Goal: Task Accomplishment & Management: Manage account settings

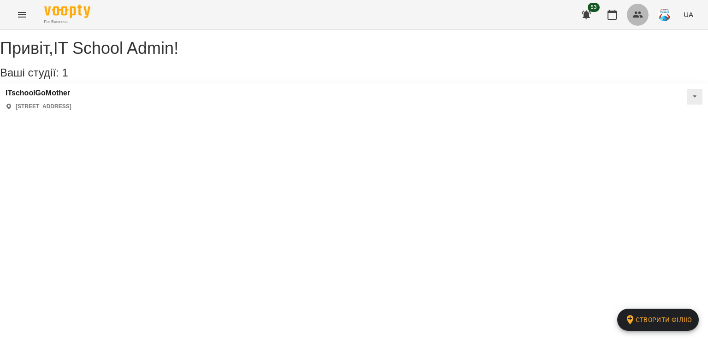
click at [637, 13] on icon "button" at bounding box center [637, 15] width 10 height 6
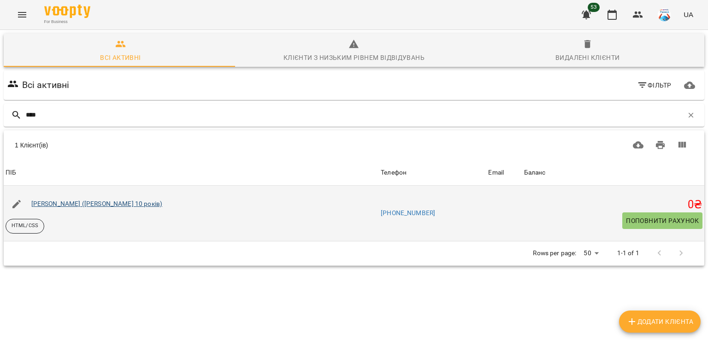
type input "****"
click at [64, 203] on link "[PERSON_NAME] ([PERSON_NAME] 10 років)" at bounding box center [96, 203] width 131 height 7
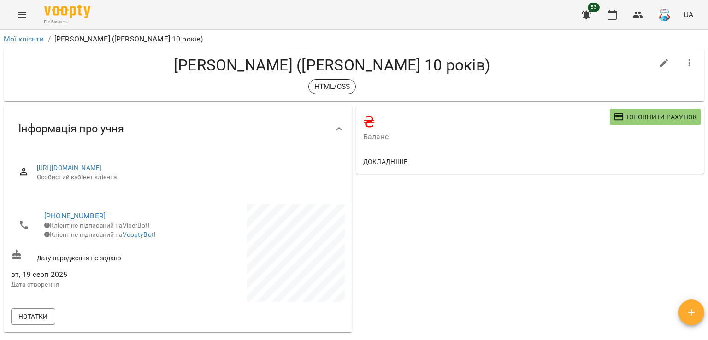
click at [684, 61] on icon "button" at bounding box center [689, 63] width 11 height 11
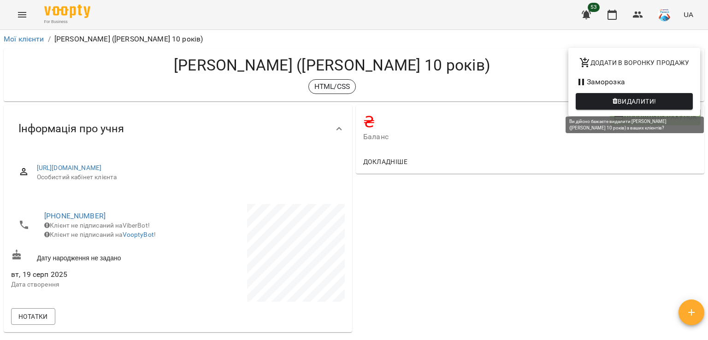
click at [643, 103] on span "Видалити!" at bounding box center [636, 101] width 39 height 11
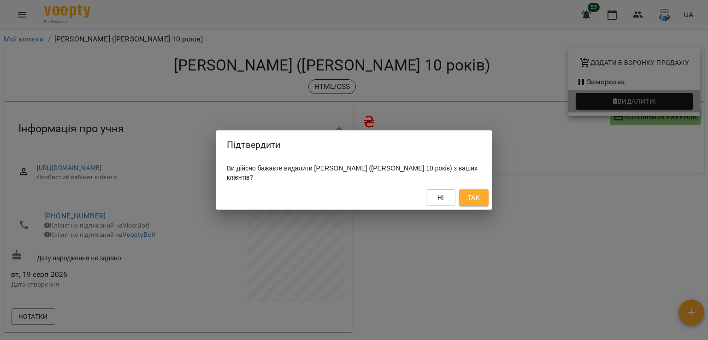
click at [643, 103] on div "Підтвердити Ви дійсно бажаєте видалити [PERSON_NAME] ([PERSON_NAME] 10 років) з…" at bounding box center [354, 170] width 708 height 340
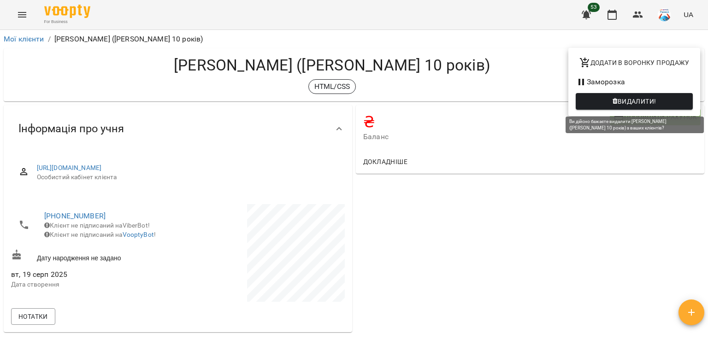
click at [650, 100] on span "Видалити!" at bounding box center [636, 101] width 39 height 11
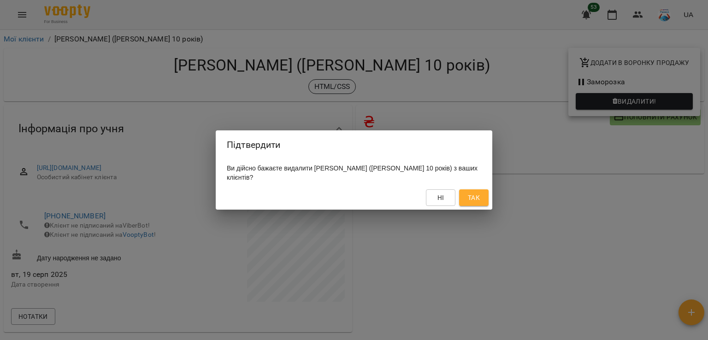
click at [470, 197] on span "Так" at bounding box center [474, 197] width 12 height 11
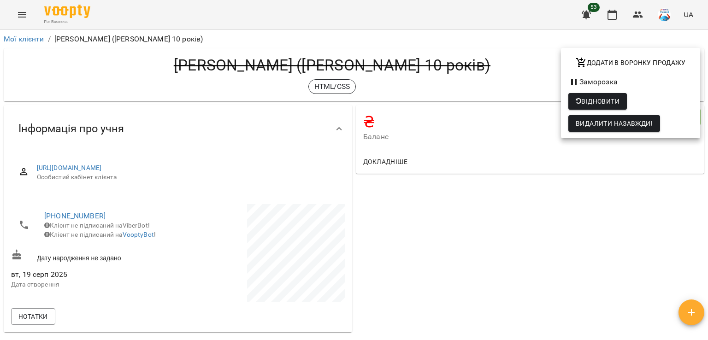
click at [68, 62] on div at bounding box center [354, 170] width 708 height 340
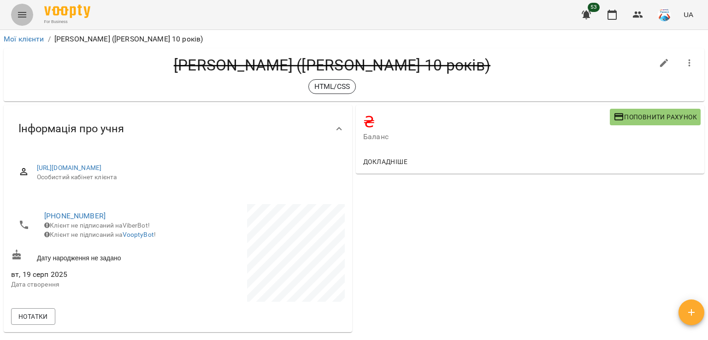
click at [22, 13] on icon "Menu" at bounding box center [22, 14] width 11 height 11
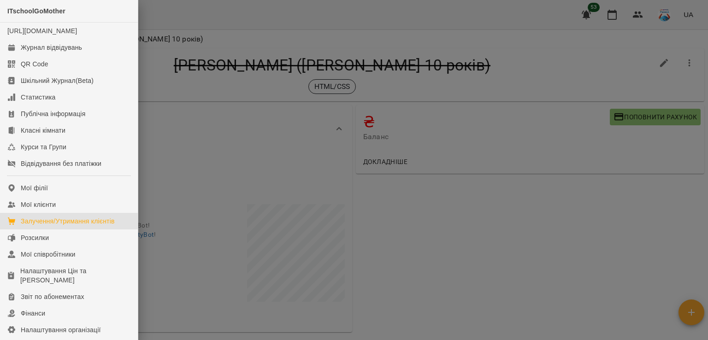
click at [79, 226] on div "Залучення/Утримання клієнтів" at bounding box center [68, 221] width 94 height 9
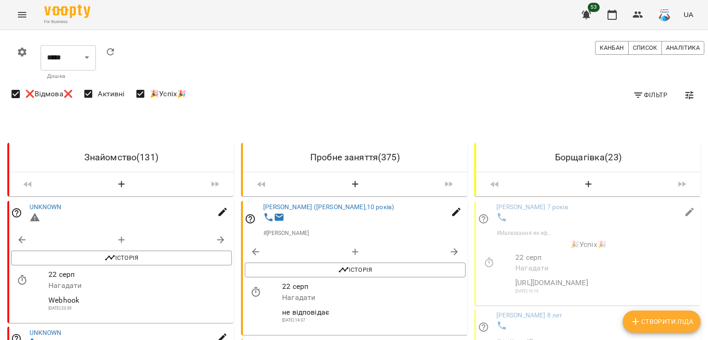
drag, startPoint x: 705, startPoint y: 73, endPoint x: 707, endPoint y: 86, distance: 13.1
click at [707, 86] on div at bounding box center [702, 170] width 9 height 340
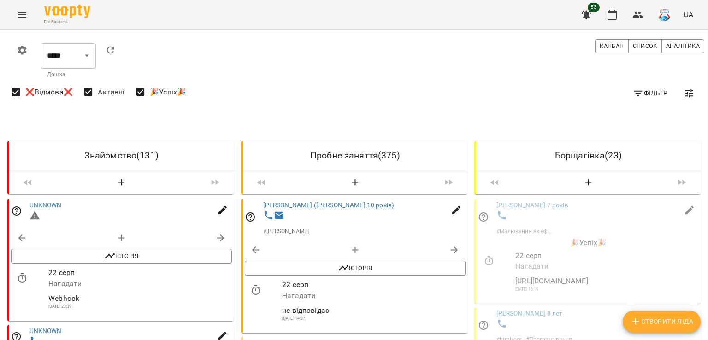
scroll to position [1060, 0]
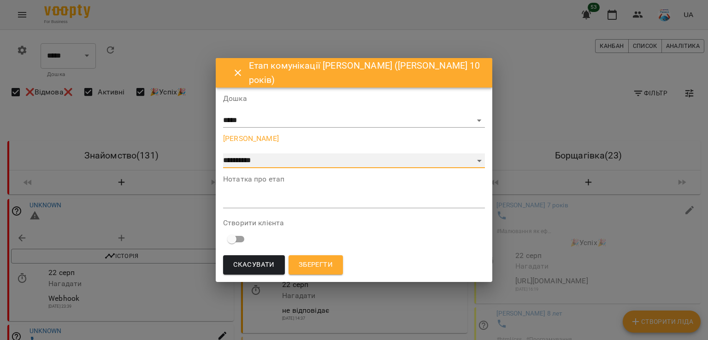
click at [275, 157] on select "**********" at bounding box center [354, 160] width 262 height 15
click at [223, 153] on select "**********" at bounding box center [354, 160] width 262 height 15
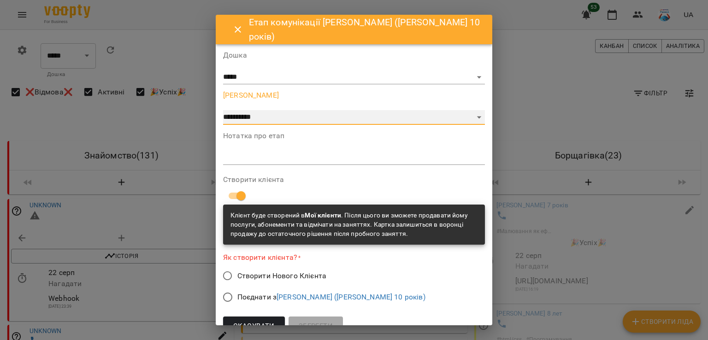
click at [261, 110] on select "**********" at bounding box center [354, 117] width 262 height 15
select select "**"
click at [223, 125] on select "**********" at bounding box center [354, 117] width 262 height 15
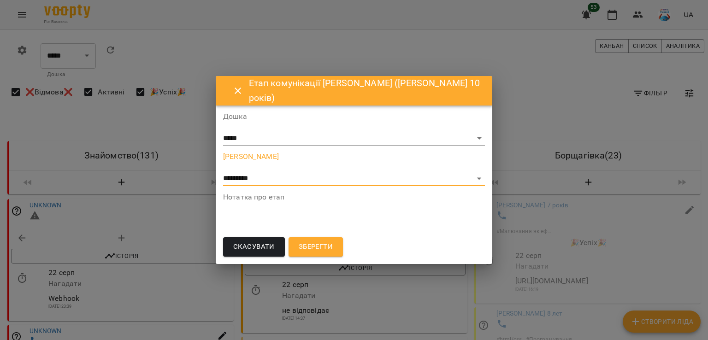
click at [267, 224] on div "*" at bounding box center [354, 218] width 262 height 15
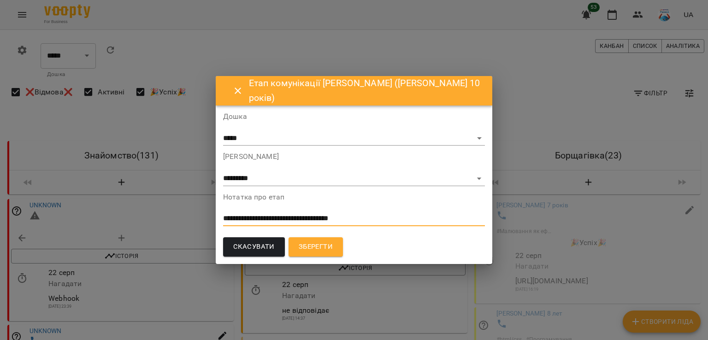
type textarea "**********"
click at [318, 241] on span "Зберегти" at bounding box center [316, 247] width 34 height 12
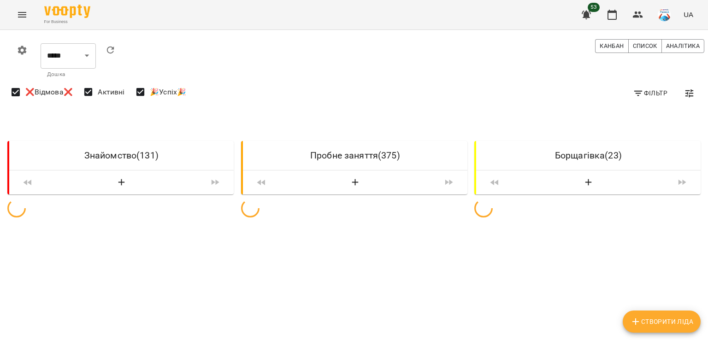
scroll to position [0, 0]
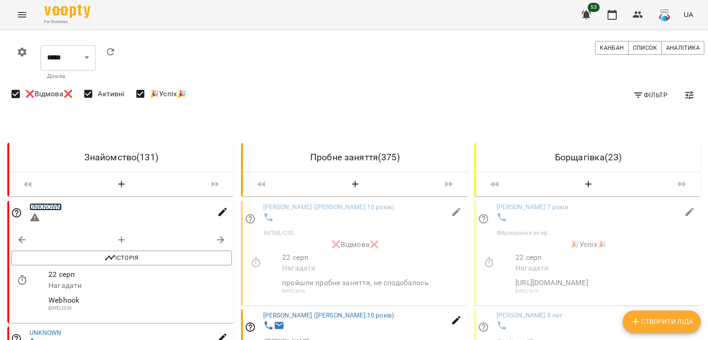
click at [52, 203] on link "UNKNOWN" at bounding box center [45, 206] width 32 height 7
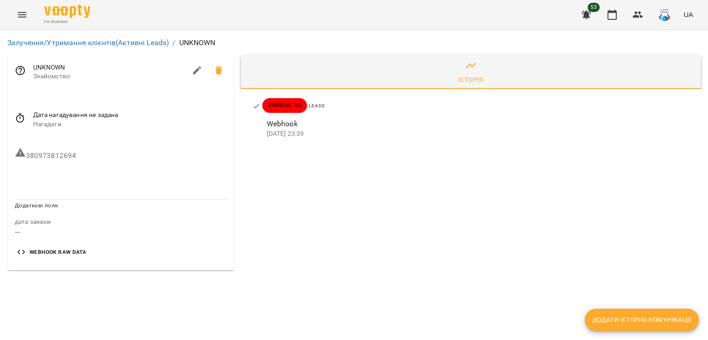
click at [52, 203] on span "Додаткові поля" at bounding box center [36, 205] width 43 height 6
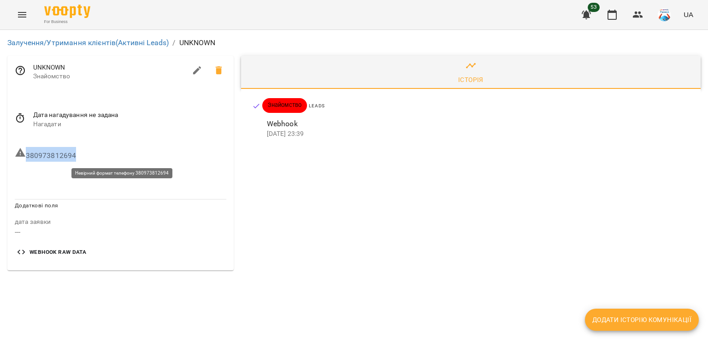
drag, startPoint x: 73, startPoint y: 158, endPoint x: 22, endPoint y: 158, distance: 50.7
click at [22, 158] on h6 "380973812694" at bounding box center [120, 154] width 211 height 15
copy h6 "380973812694"
click at [603, 16] on button "button" at bounding box center [612, 15] width 22 height 22
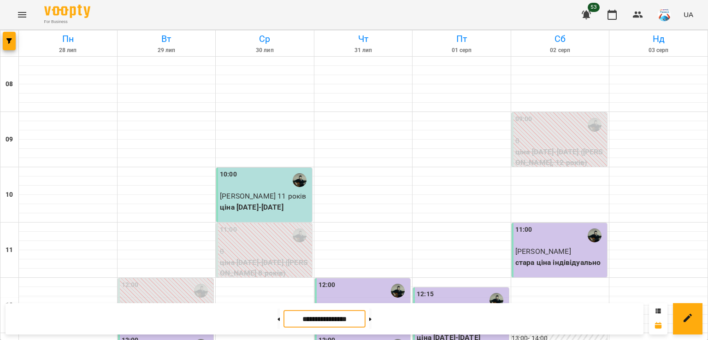
click at [333, 325] on input "**********" at bounding box center [324, 319] width 82 height 18
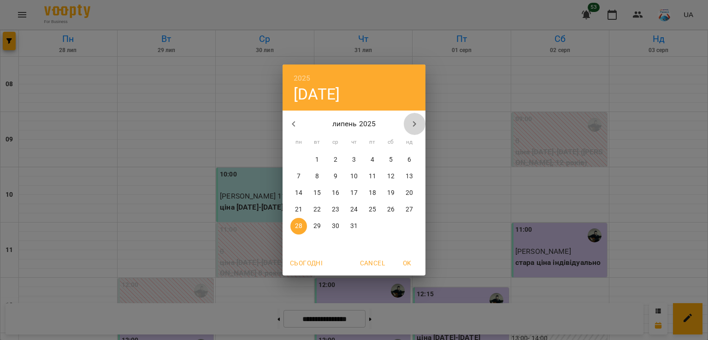
click at [413, 126] on icon "button" at bounding box center [414, 123] width 11 height 11
click at [299, 208] on p "18" at bounding box center [298, 209] width 7 height 9
type input "**********"
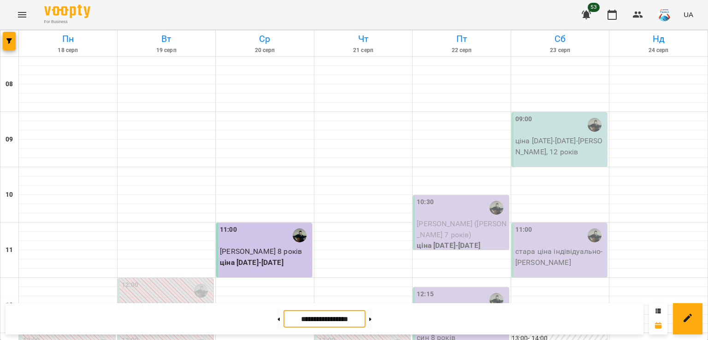
scroll to position [14, 0]
click at [22, 15] on icon "Menu" at bounding box center [22, 15] width 8 height 6
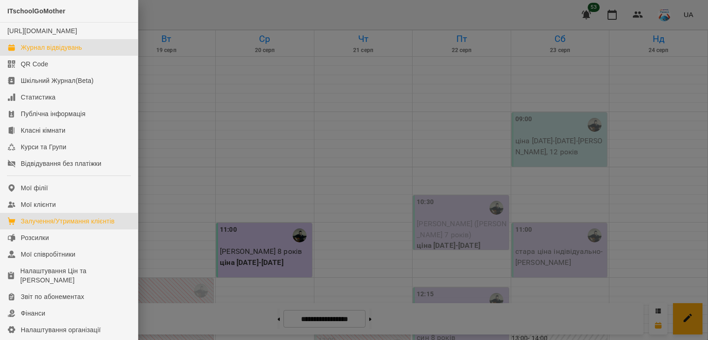
click at [78, 225] on div "Залучення/Утримання клієнтів" at bounding box center [68, 221] width 94 height 9
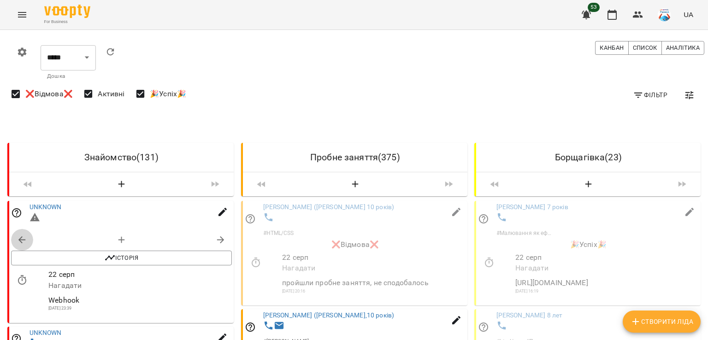
click at [20, 239] on icon "button" at bounding box center [21, 239] width 7 height 7
select select "**"
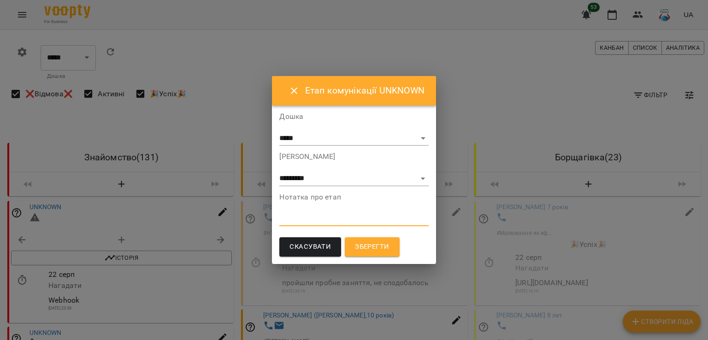
click at [330, 221] on textarea at bounding box center [353, 218] width 149 height 9
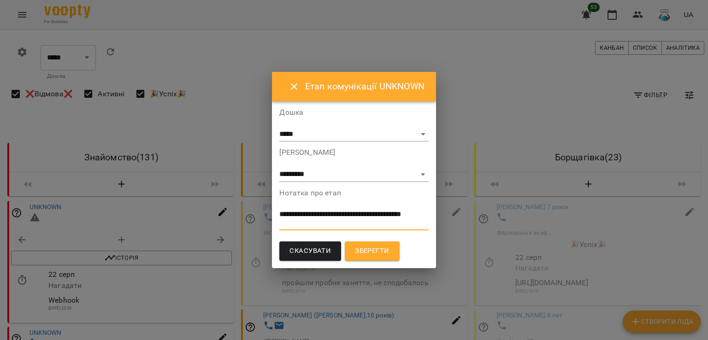
type textarea "**********"
click at [376, 257] on span "Зберегти" at bounding box center [372, 251] width 34 height 12
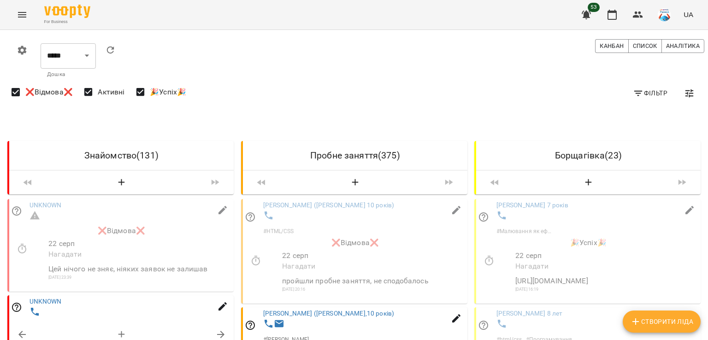
scroll to position [92, 0]
click at [47, 298] on link "UNKNOWN" at bounding box center [45, 301] width 32 height 7
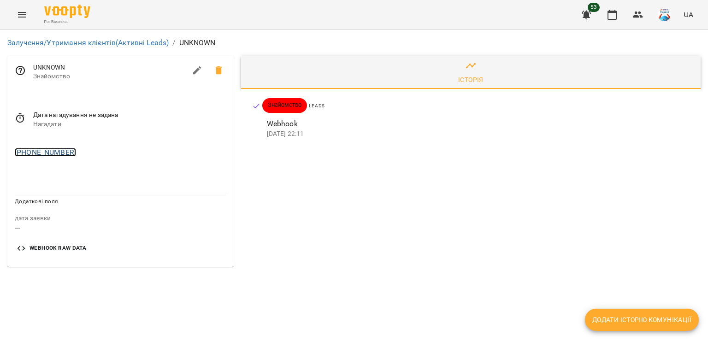
click at [56, 150] on link "[PHONE_NUMBER]" at bounding box center [45, 152] width 61 height 9
click at [85, 176] on link at bounding box center [95, 170] width 29 height 19
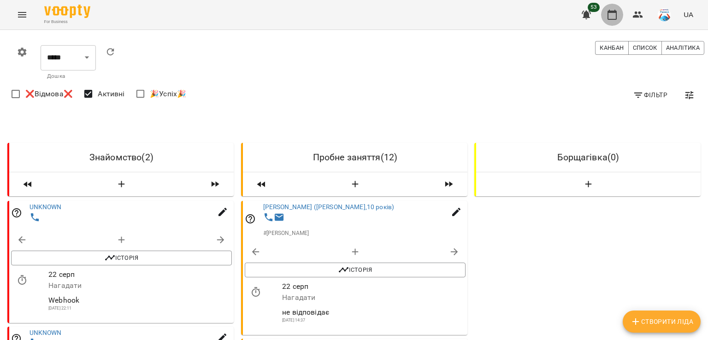
click at [610, 10] on icon "button" at bounding box center [611, 14] width 11 height 11
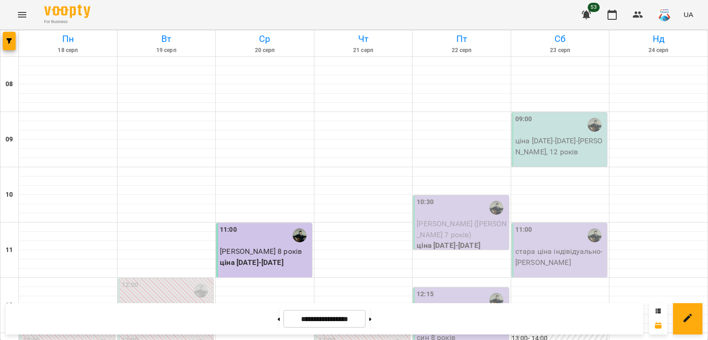
scroll to position [98, 0]
click at [19, 8] on button "Menu" at bounding box center [22, 15] width 22 height 22
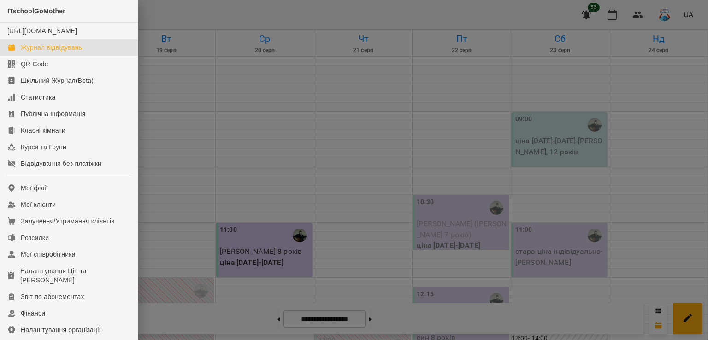
click at [240, 109] on div at bounding box center [354, 170] width 708 height 340
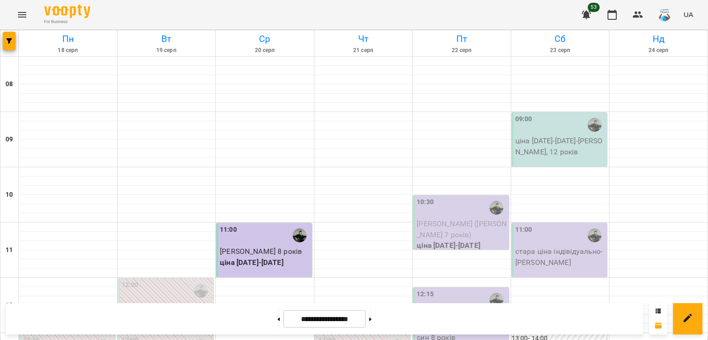
click at [16, 42] on div at bounding box center [9, 43] width 18 height 26
click at [7, 45] on button "button" at bounding box center [9, 41] width 13 height 18
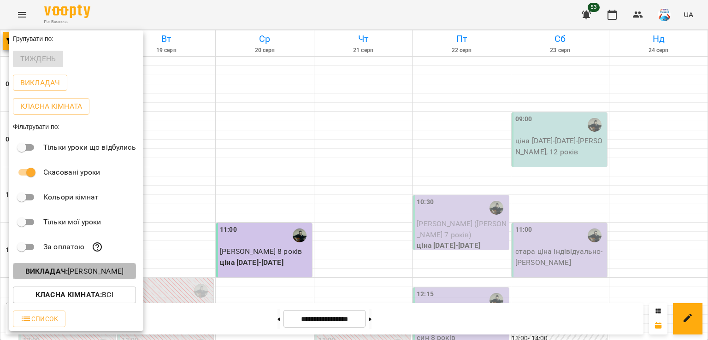
click at [99, 279] on button "Викладач : [PERSON_NAME]" at bounding box center [74, 271] width 123 height 17
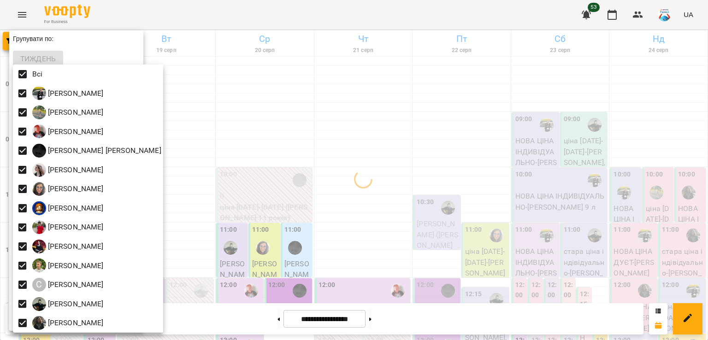
click at [247, 82] on div at bounding box center [354, 170] width 708 height 340
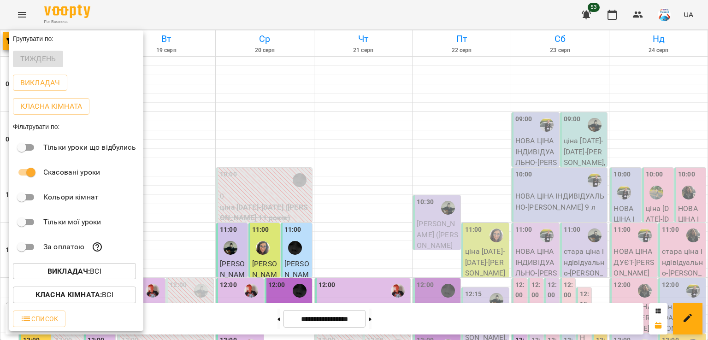
drag, startPoint x: 51, startPoint y: 83, endPoint x: 314, endPoint y: 118, distance: 264.9
click at [50, 82] on p "Викладач" at bounding box center [40, 82] width 40 height 11
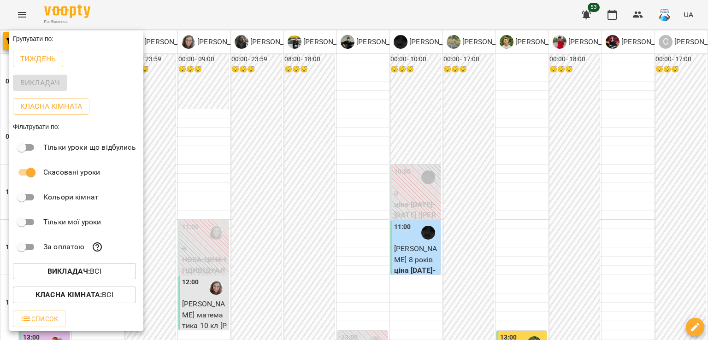
click at [300, 130] on div at bounding box center [354, 170] width 708 height 340
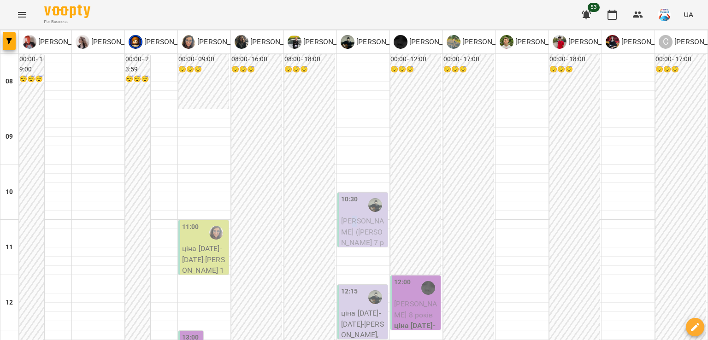
drag, startPoint x: 355, startPoint y: 219, endPoint x: 350, endPoint y: 222, distance: 5.6
click at [350, 222] on span "[PERSON_NAME] ([PERSON_NAME] 7 років)" at bounding box center [362, 237] width 43 height 41
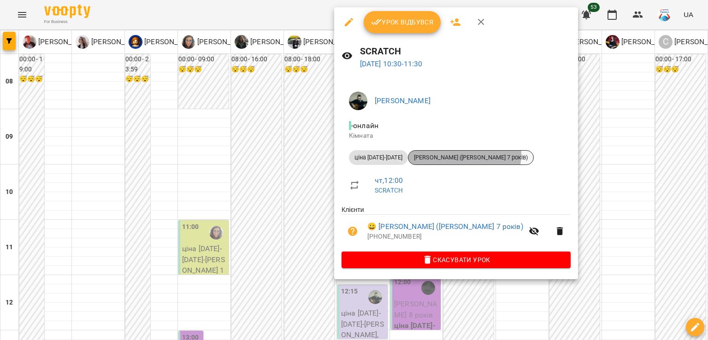
click at [455, 154] on span "[PERSON_NAME] ([PERSON_NAME] 7 років)" at bounding box center [470, 157] width 125 height 8
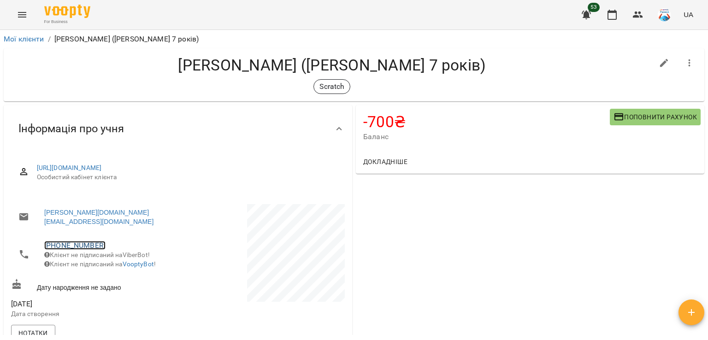
click at [92, 241] on link "[PHONE_NUMBER]" at bounding box center [74, 245] width 61 height 9
click at [115, 256] on img at bounding box center [118, 255] width 14 height 14
click at [656, 117] on span "Поповнити рахунок" at bounding box center [654, 116] width 83 height 11
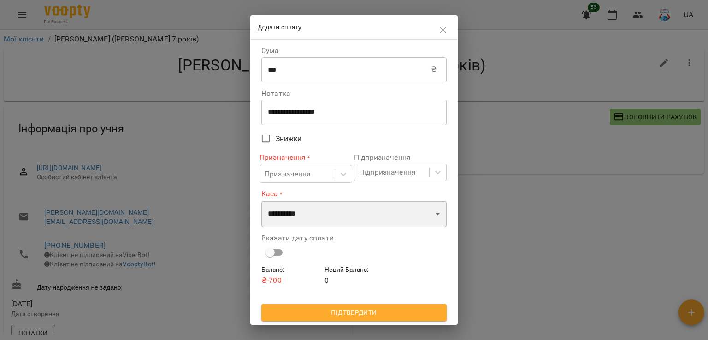
click at [315, 204] on select "**********" at bounding box center [353, 214] width 185 height 26
select select "**********"
click at [261, 201] on select "**********" at bounding box center [353, 214] width 185 height 26
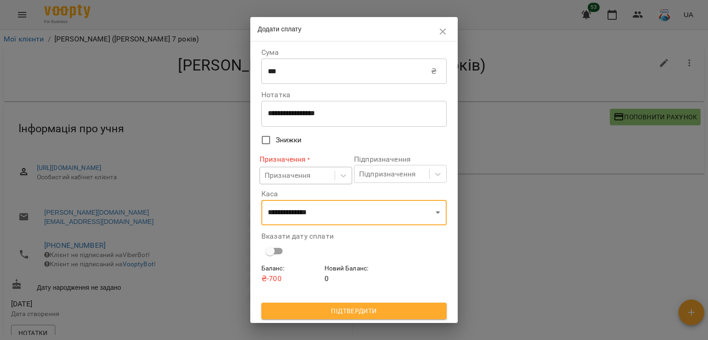
click at [316, 169] on div "Призначення" at bounding box center [297, 175] width 75 height 17
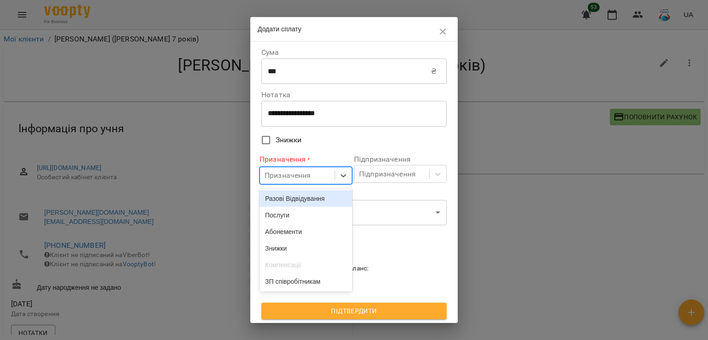
click at [319, 196] on div "Разові Відвідування" at bounding box center [305, 198] width 93 height 17
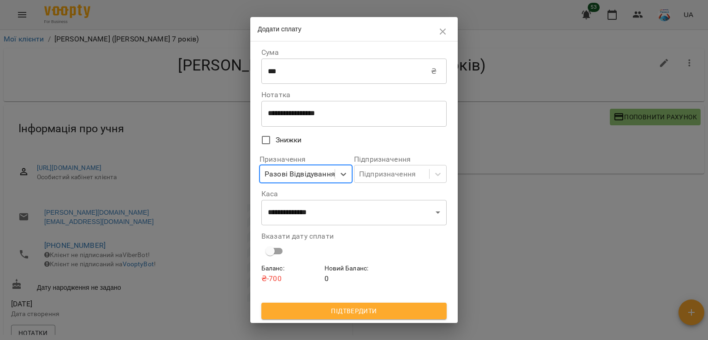
click at [377, 312] on span "Підтвердити" at bounding box center [354, 310] width 170 height 11
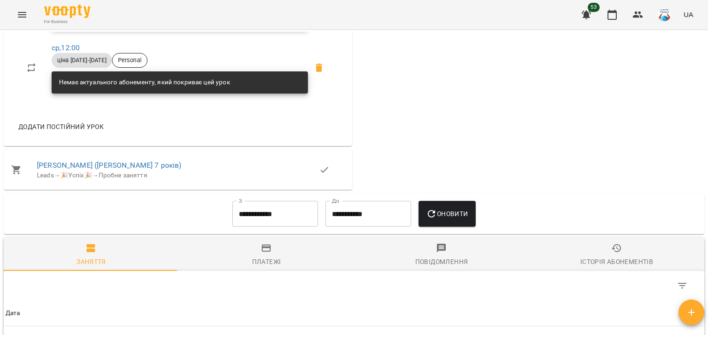
scroll to position [691, 0]
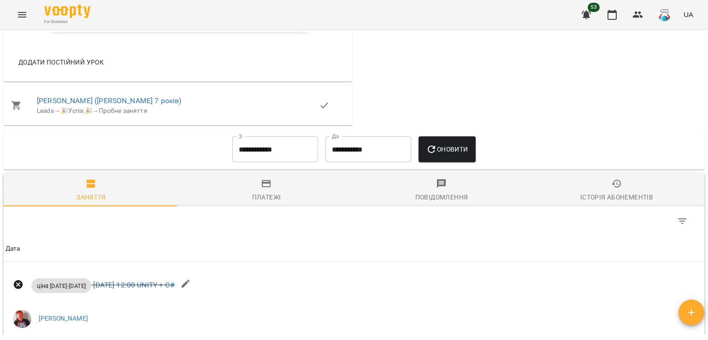
click at [284, 136] on input "**********" at bounding box center [275, 149] width 86 height 26
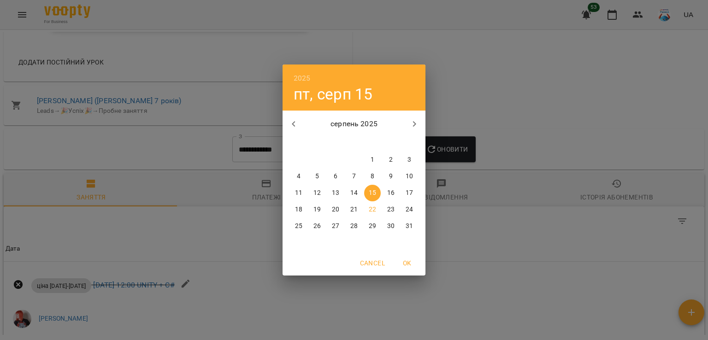
click at [297, 122] on icon "button" at bounding box center [293, 123] width 11 height 11
click at [322, 158] on span "1" at bounding box center [317, 159] width 17 height 9
type input "**********"
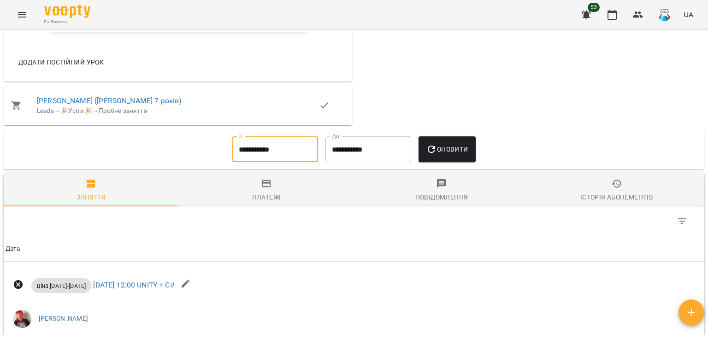
click at [440, 158] on button "Оновити" at bounding box center [446, 149] width 57 height 26
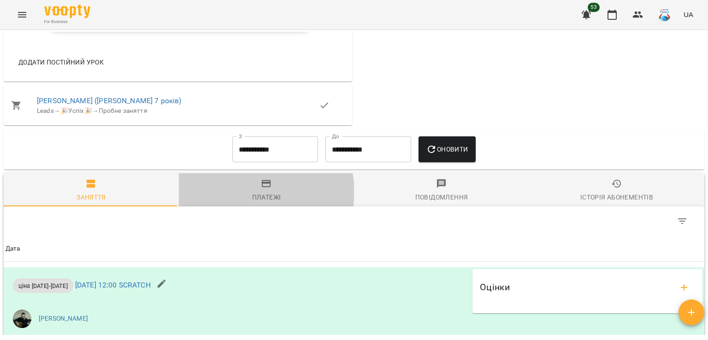
click at [257, 192] on div "Платежі" at bounding box center [266, 197] width 29 height 11
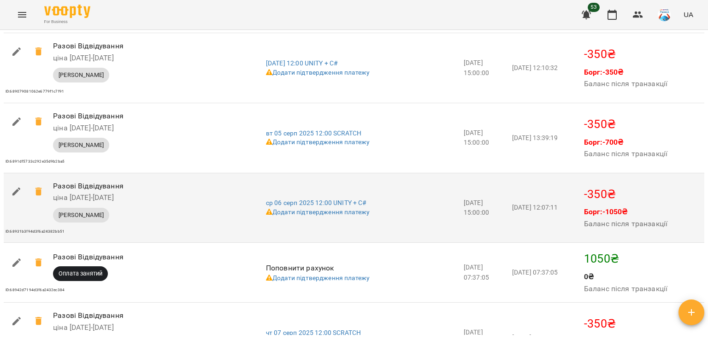
scroll to position [1994, 0]
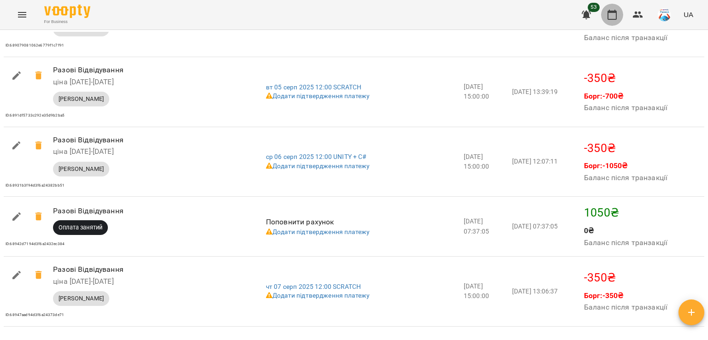
click at [610, 15] on icon "button" at bounding box center [611, 14] width 11 height 11
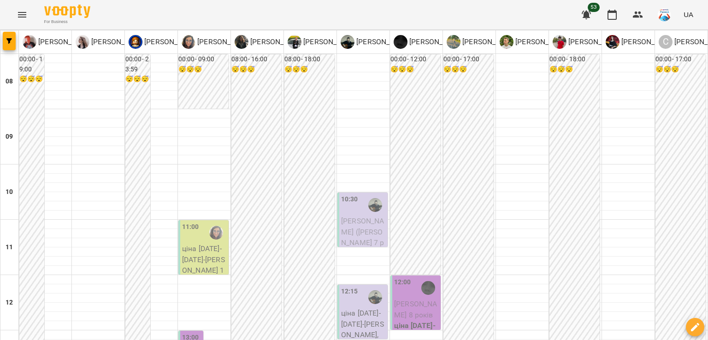
scroll to position [92, 0]
click at [379, 308] on p "ціна [DATE]-[DATE] - [PERSON_NAME], [PERSON_NAME] син 8 років" at bounding box center [363, 340] width 45 height 65
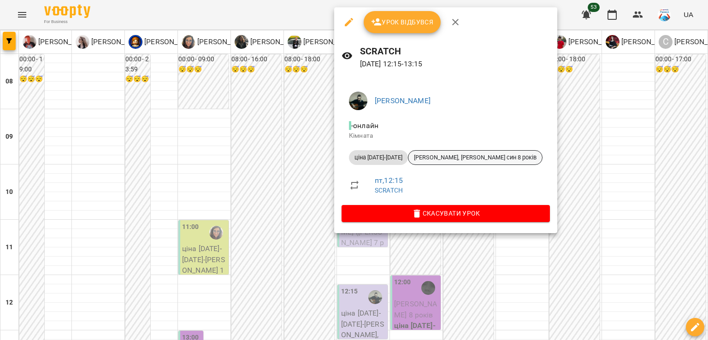
click at [440, 157] on span "[PERSON_NAME], [PERSON_NAME] син 8 років" at bounding box center [475, 157] width 134 height 8
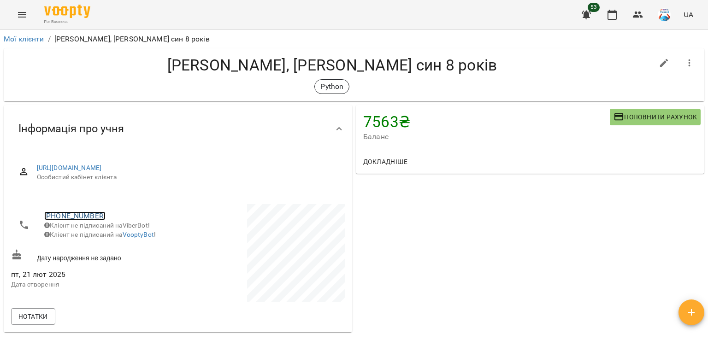
click at [94, 216] on link "[PHONE_NUMBER]" at bounding box center [74, 215] width 61 height 9
click at [105, 232] on img at bounding box center [112, 234] width 14 height 14
click at [610, 7] on button "button" at bounding box center [612, 15] width 22 height 22
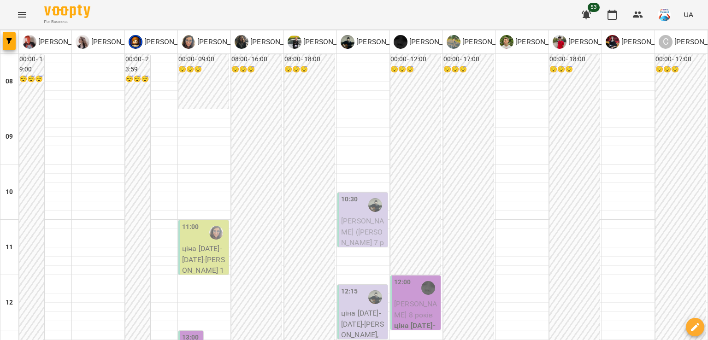
scroll to position [138, 0]
click at [409, 277] on div "12:00" at bounding box center [416, 287] width 45 height 21
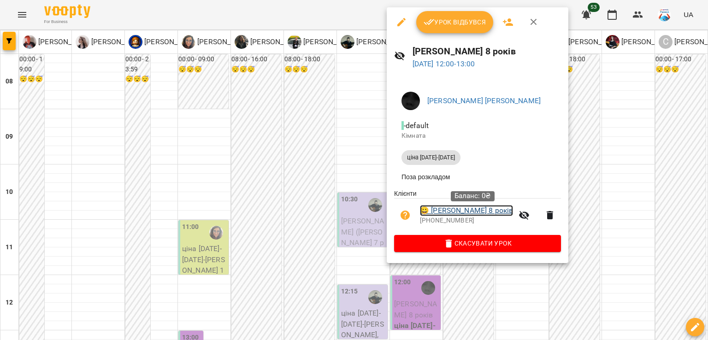
click at [488, 216] on link "😀 [PERSON_NAME] 8 років" at bounding box center [466, 210] width 93 height 11
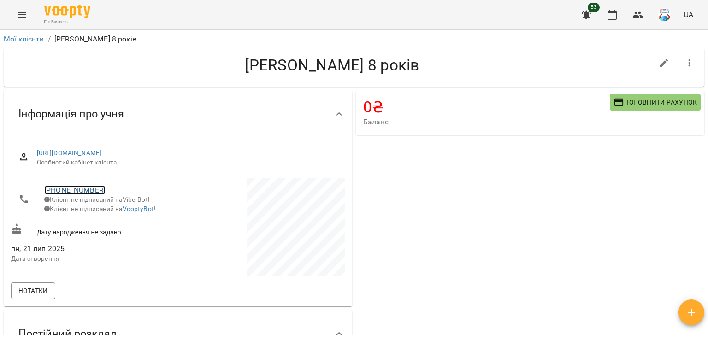
click at [64, 192] on link "[PHONE_NUMBER]" at bounding box center [74, 190] width 61 height 9
click at [115, 211] on img at bounding box center [112, 208] width 14 height 14
click at [615, 7] on button "button" at bounding box center [612, 15] width 22 height 22
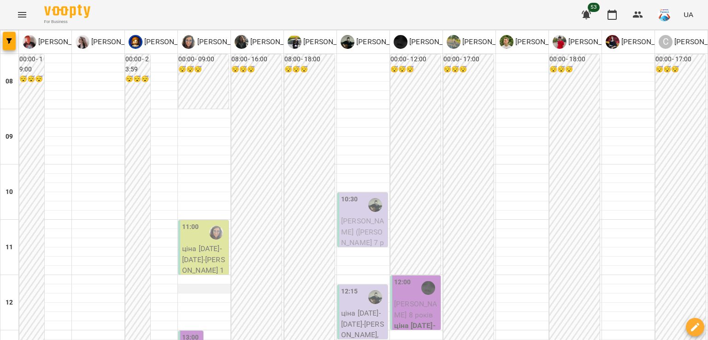
scroll to position [138, 0]
click at [192, 333] on label "13:00" at bounding box center [190, 338] width 17 height 10
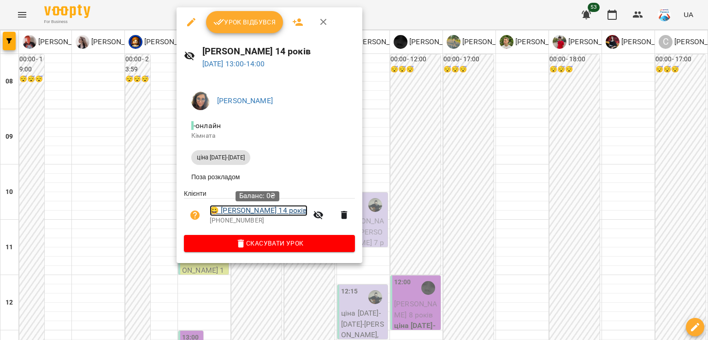
click at [265, 209] on link "😀 [PERSON_NAME] 14 років" at bounding box center [259, 210] width 98 height 11
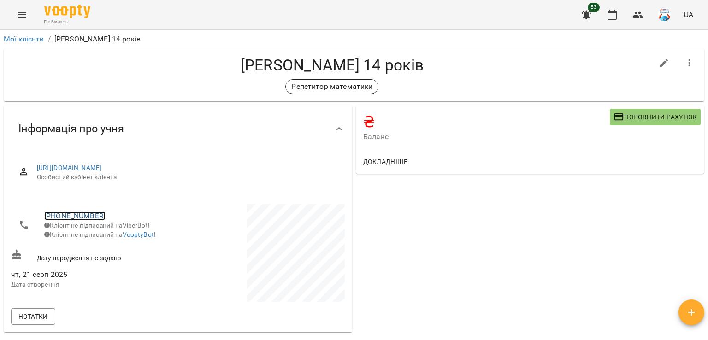
click at [81, 212] on link "[PHONE_NUMBER]" at bounding box center [74, 215] width 61 height 9
click at [116, 245] on ul at bounding box center [112, 225] width 29 height 43
click at [114, 234] on img at bounding box center [112, 234] width 14 height 14
click at [606, 24] on button "button" at bounding box center [612, 15] width 22 height 22
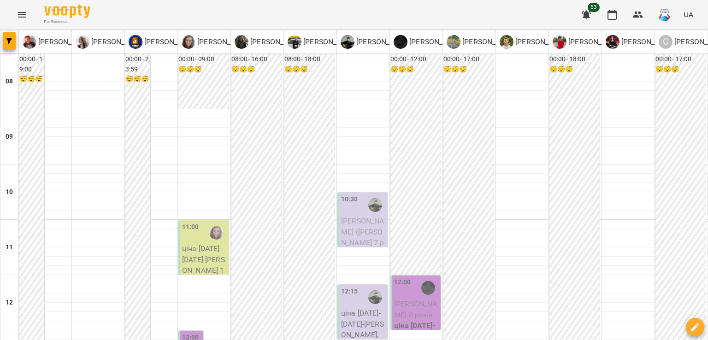
scroll to position [184, 0]
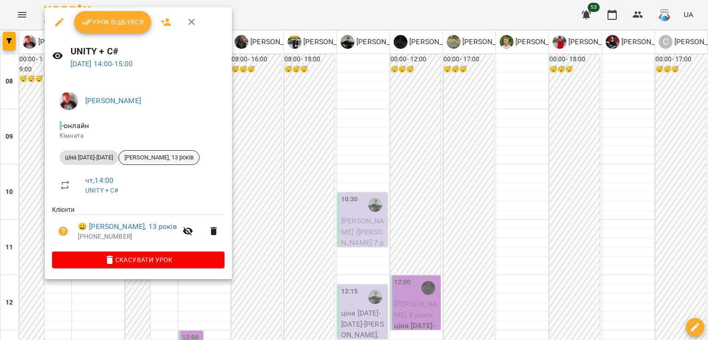
click at [129, 158] on span "[PERSON_NAME], 13 років" at bounding box center [159, 157] width 80 height 8
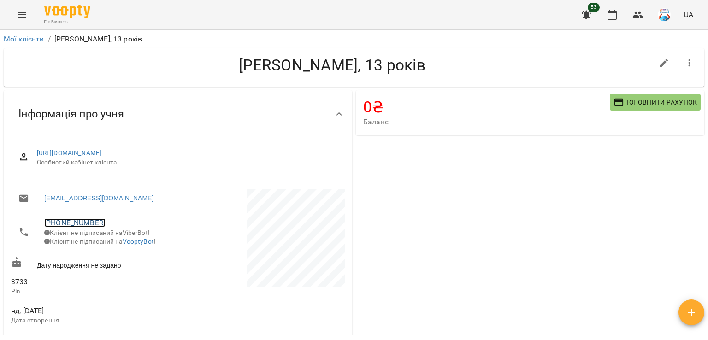
click at [90, 222] on link "[PHONE_NUMBER]" at bounding box center [74, 222] width 61 height 9
click at [111, 238] on img at bounding box center [112, 241] width 14 height 14
click at [612, 16] on icon "button" at bounding box center [611, 14] width 11 height 11
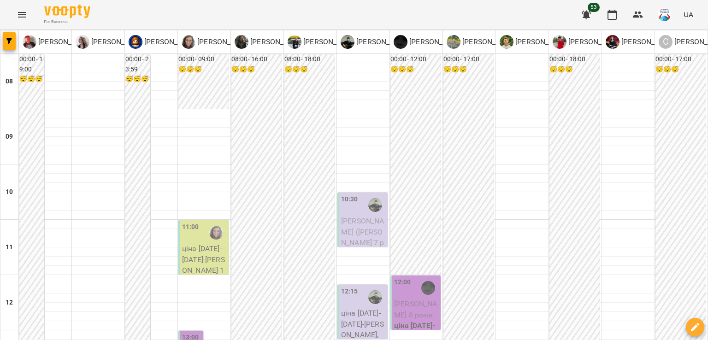
scroll to position [230, 0]
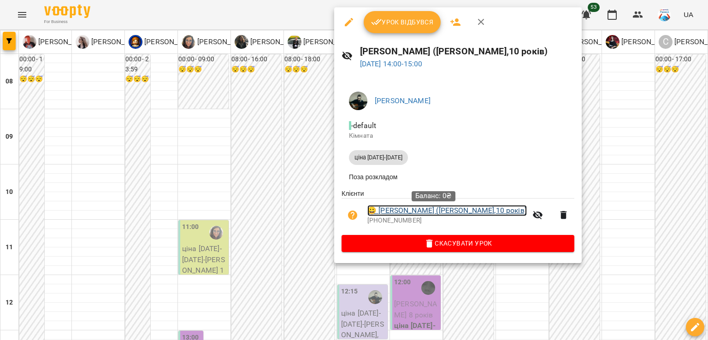
click at [431, 214] on link "😀 [PERSON_NAME] ([PERSON_NAME],10 років)" at bounding box center [446, 210] width 159 height 11
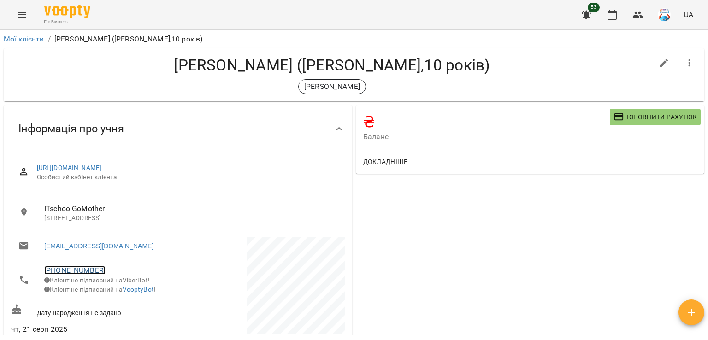
click at [74, 269] on link "[PHONE_NUMBER]" at bounding box center [74, 270] width 61 height 9
click at [94, 292] on link at bounding box center [108, 288] width 29 height 19
click at [612, 12] on icon "button" at bounding box center [611, 15] width 9 height 10
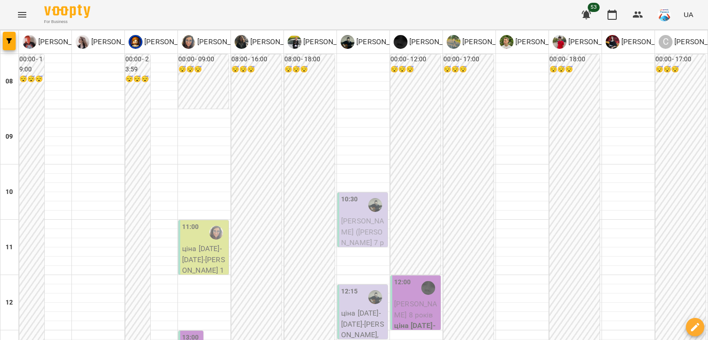
scroll to position [276, 0]
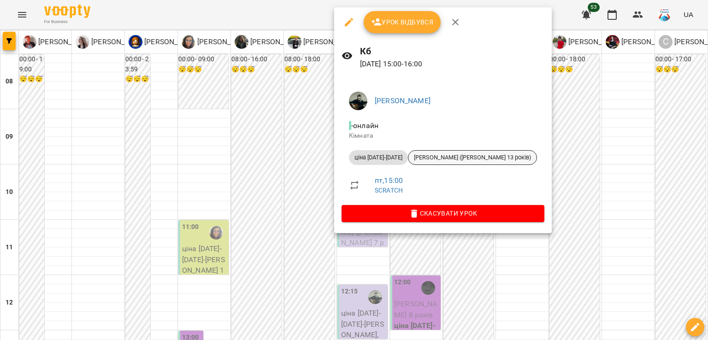
click at [435, 155] on span "[PERSON_NAME] ([PERSON_NAME] 13 років)" at bounding box center [472, 157] width 128 height 8
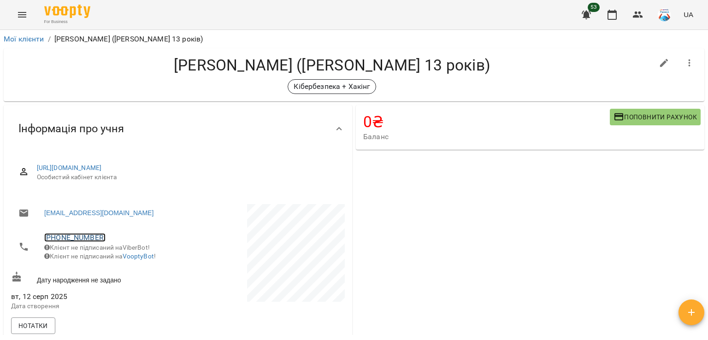
click at [51, 236] on link "[PHONE_NUMBER]" at bounding box center [74, 237] width 61 height 9
click at [120, 259] on img at bounding box center [118, 255] width 14 height 14
click at [614, 18] on icon "button" at bounding box center [611, 14] width 11 height 11
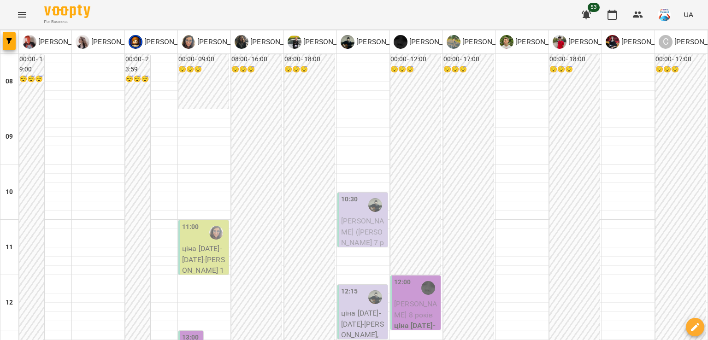
scroll to position [322, 0]
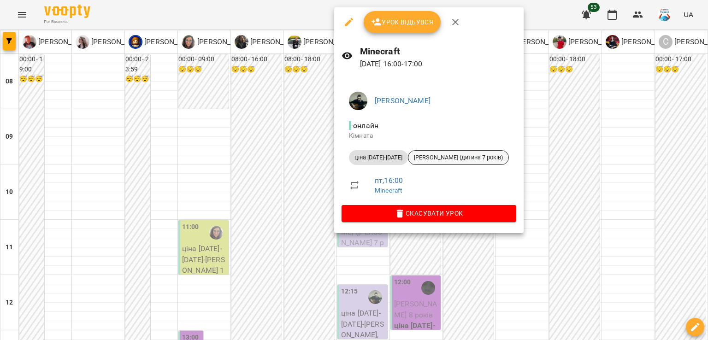
click at [416, 159] on span "[PERSON_NAME] (дитина 7 років)" at bounding box center [458, 157] width 100 height 8
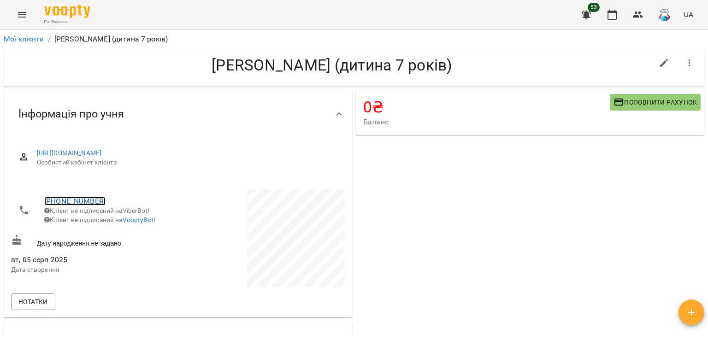
click at [71, 204] on link "[PHONE_NUMBER]" at bounding box center [74, 201] width 61 height 9
click at [113, 222] on img at bounding box center [112, 219] width 14 height 14
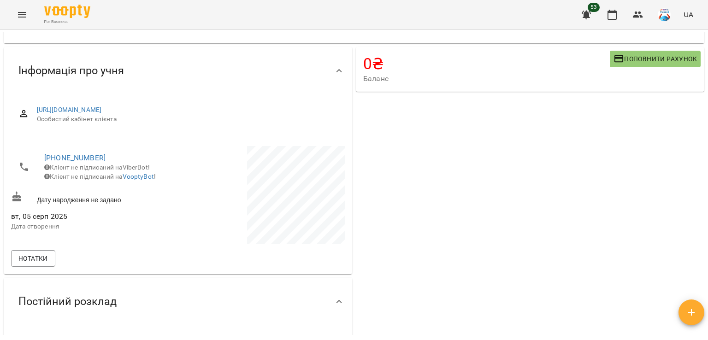
scroll to position [46, 0]
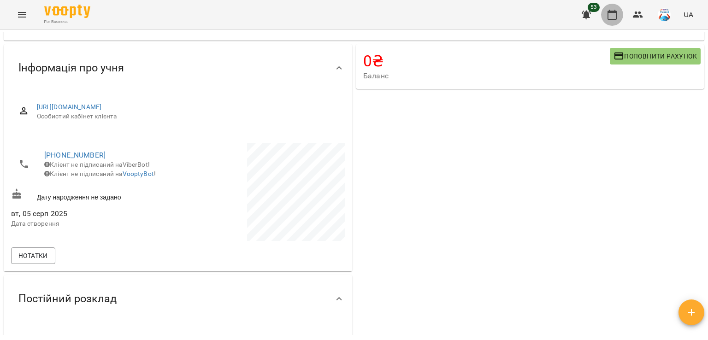
click at [614, 17] on icon "button" at bounding box center [611, 14] width 11 height 11
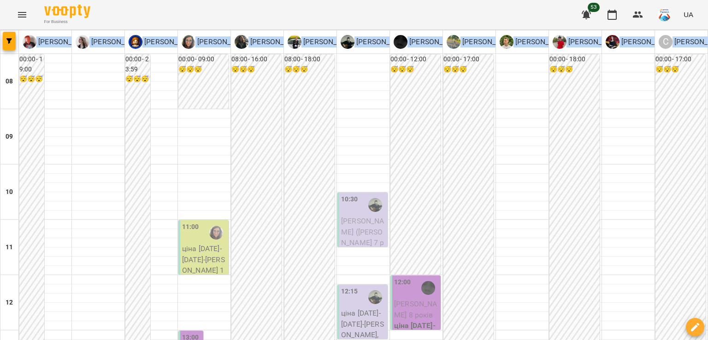
drag, startPoint x: 707, startPoint y: 29, endPoint x: 705, endPoint y: 48, distance: 19.0
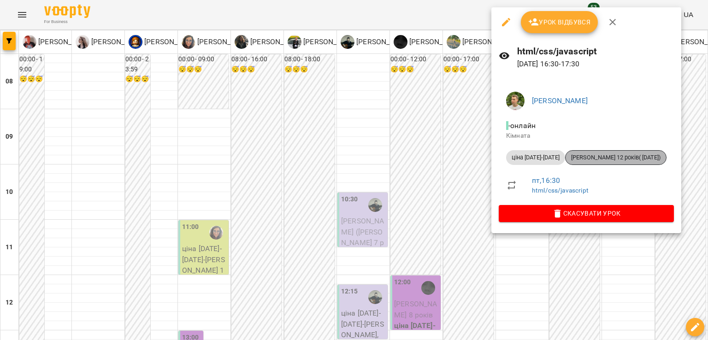
click at [601, 158] on span "[PERSON_NAME] 12 років( [DATE])" at bounding box center [615, 157] width 100 height 8
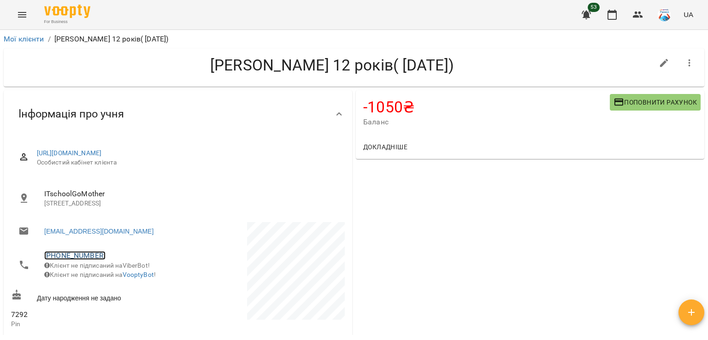
click at [83, 258] on link "[PHONE_NUMBER]" at bounding box center [74, 255] width 61 height 9
click at [116, 275] on img at bounding box center [112, 274] width 14 height 14
click at [613, 9] on button "button" at bounding box center [612, 15] width 22 height 22
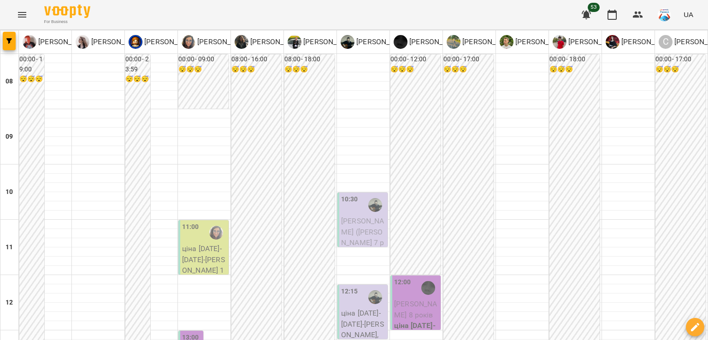
scroll to position [393, 0]
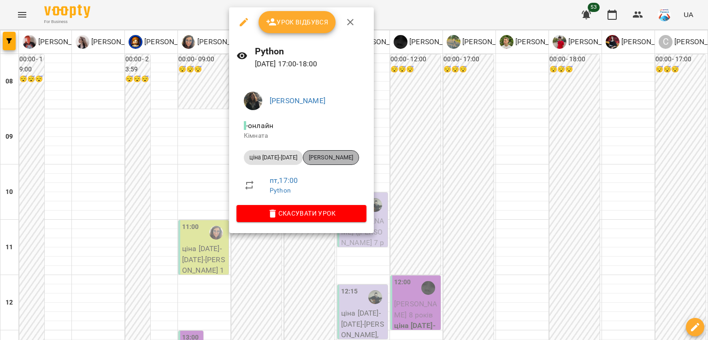
click at [344, 161] on span "[PERSON_NAME]" at bounding box center [330, 157] width 55 height 8
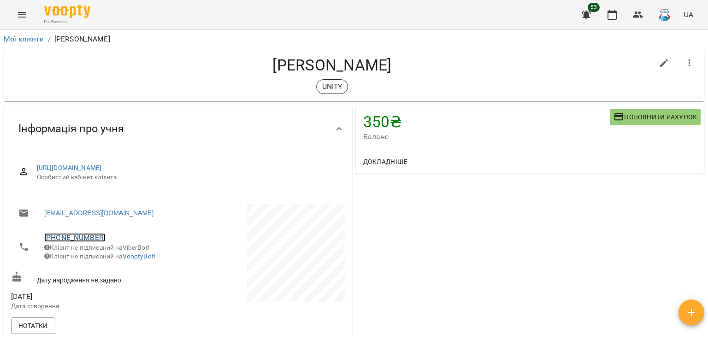
click at [80, 238] on link "[PHONE_NUMBER]" at bounding box center [74, 237] width 61 height 9
click at [105, 258] on img at bounding box center [104, 255] width 14 height 14
click at [616, 21] on button "button" at bounding box center [612, 15] width 22 height 22
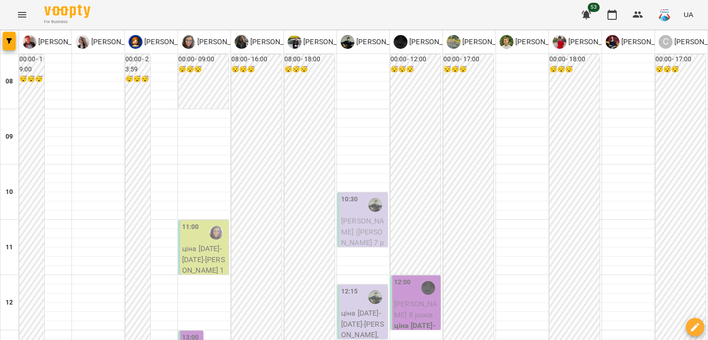
scroll to position [387, 0]
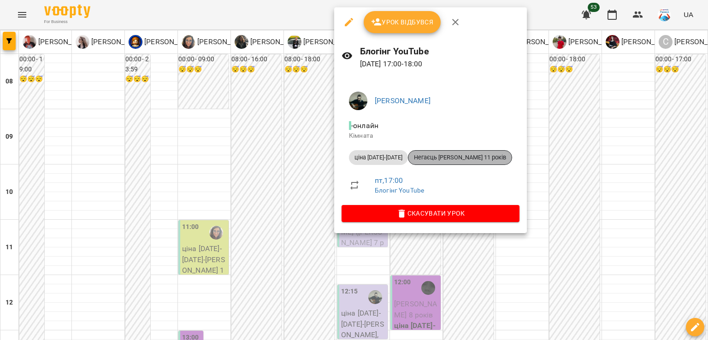
click at [463, 155] on span "Негаєць [PERSON_NAME] 11 років" at bounding box center [459, 157] width 103 height 8
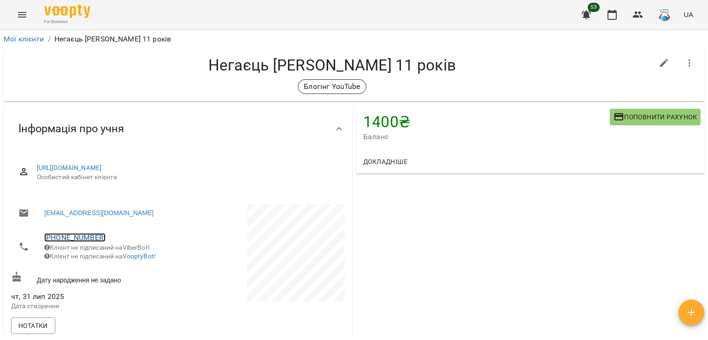
click at [97, 238] on link "[PHONE_NUMBER]" at bounding box center [74, 237] width 61 height 9
click at [111, 253] on img at bounding box center [118, 255] width 14 height 14
click at [611, 15] on icon "button" at bounding box center [611, 14] width 11 height 11
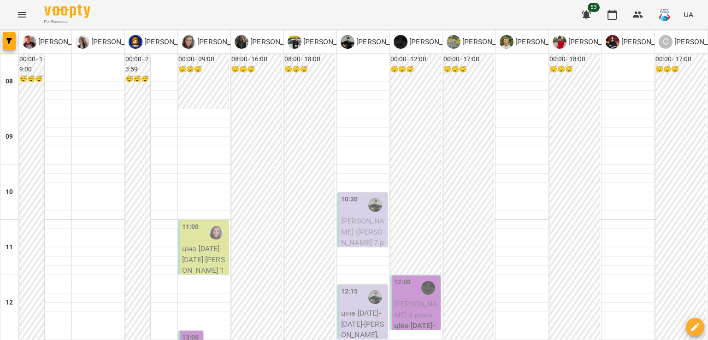
scroll to position [370, 0]
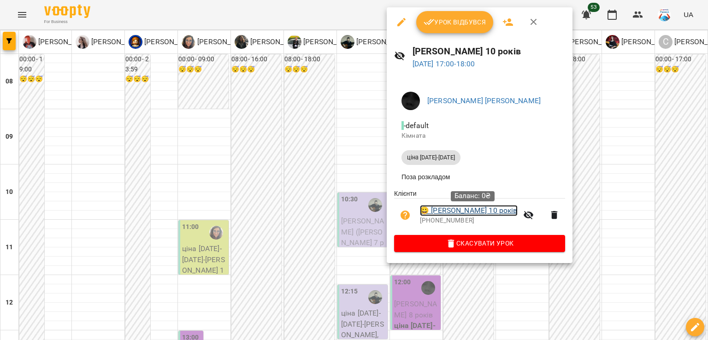
click at [497, 213] on link "😀 [PERSON_NAME] 10 років" at bounding box center [469, 210] width 98 height 11
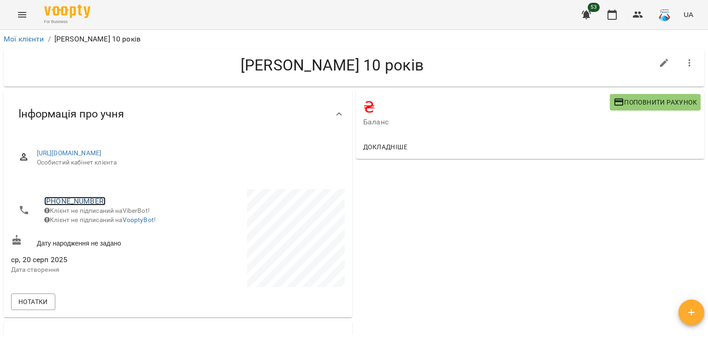
click at [83, 197] on link "[PHONE_NUMBER]" at bounding box center [74, 201] width 61 height 9
click at [114, 217] on img at bounding box center [112, 219] width 14 height 14
click at [614, 17] on icon "button" at bounding box center [611, 14] width 11 height 11
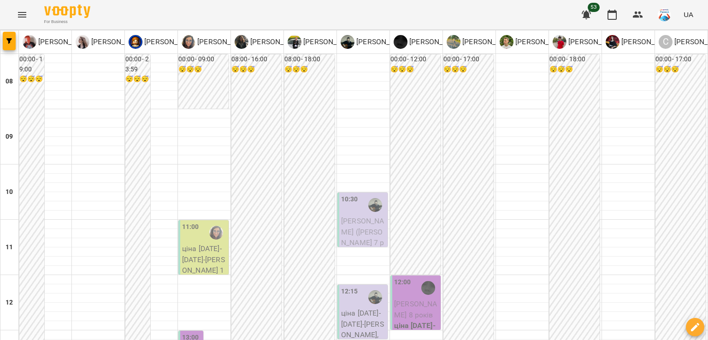
scroll to position [378, 0]
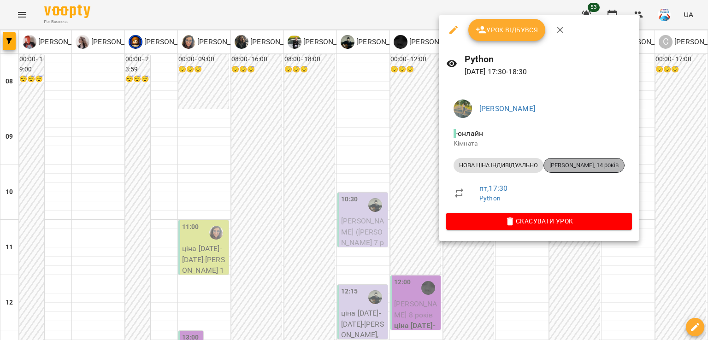
click at [572, 163] on span "[PERSON_NAME], 14 років" at bounding box center [584, 165] width 80 height 8
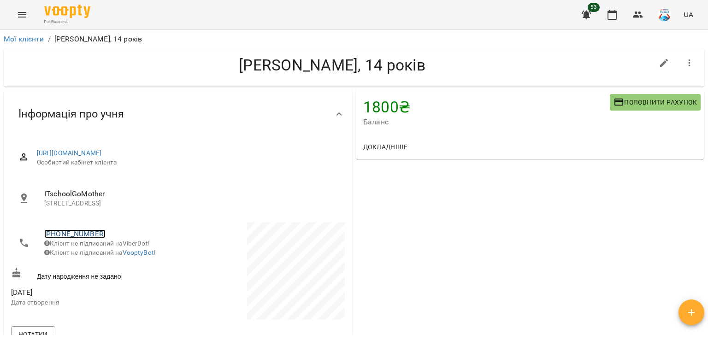
click at [77, 230] on link "[PHONE_NUMBER]" at bounding box center [74, 233] width 61 height 9
click at [123, 253] on link at bounding box center [112, 251] width 29 height 19
click at [616, 12] on icon "button" at bounding box center [611, 15] width 9 height 10
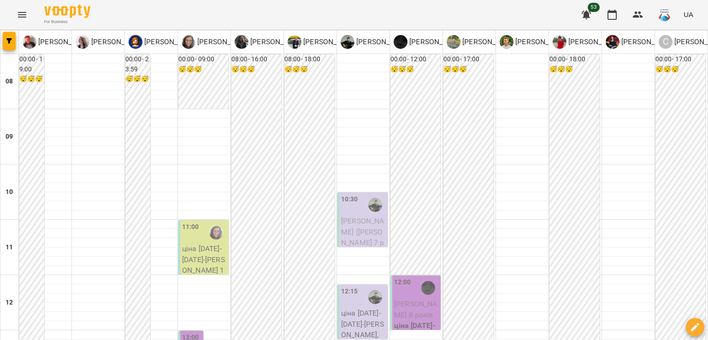
scroll to position [396, 0]
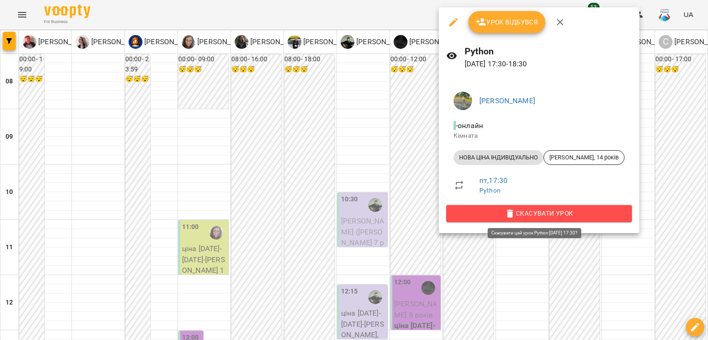
click at [533, 211] on span "Скасувати Урок" at bounding box center [538, 213] width 171 height 11
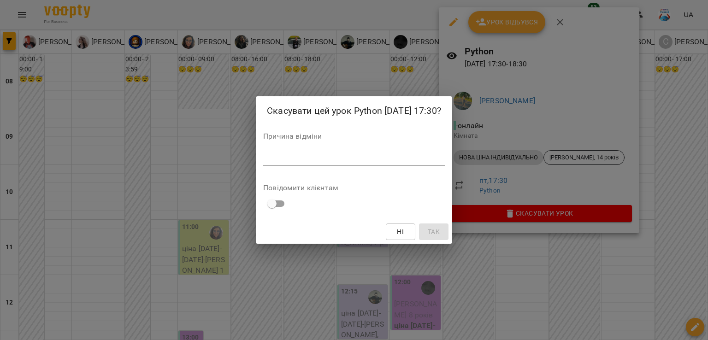
click at [352, 164] on div "*" at bounding box center [354, 158] width 182 height 15
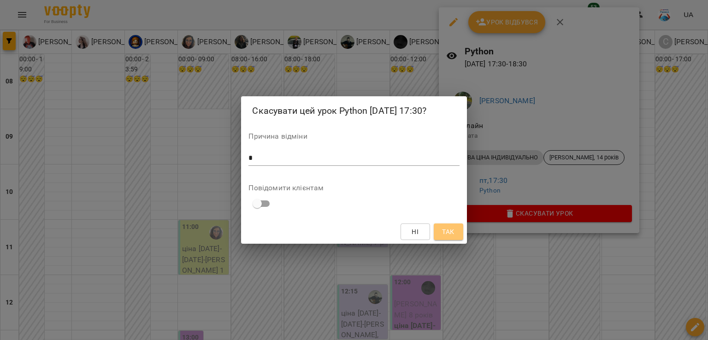
click at [451, 233] on span "Так" at bounding box center [448, 231] width 12 height 11
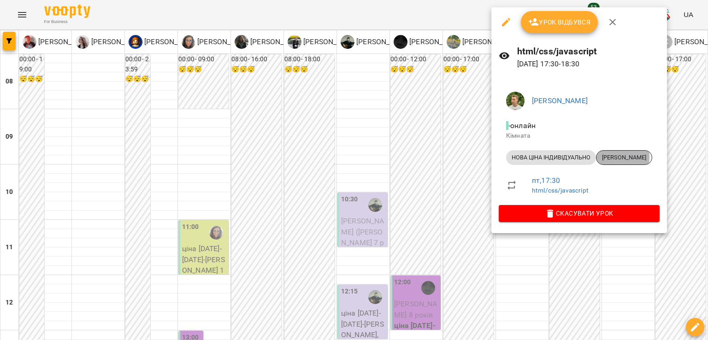
click at [615, 157] on span "[PERSON_NAME]" at bounding box center [623, 157] width 55 height 8
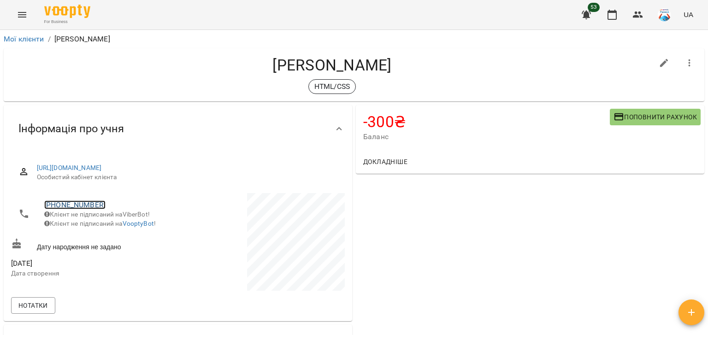
click at [88, 206] on link "[PHONE_NUMBER]" at bounding box center [74, 204] width 61 height 9
click at [111, 225] on img at bounding box center [112, 223] width 14 height 14
click at [611, 17] on icon "button" at bounding box center [611, 14] width 11 height 11
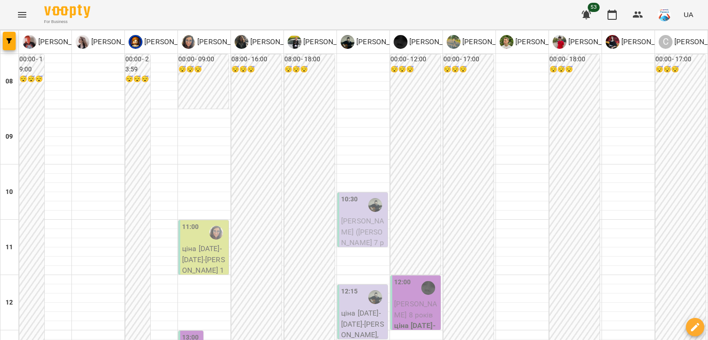
scroll to position [437, 0]
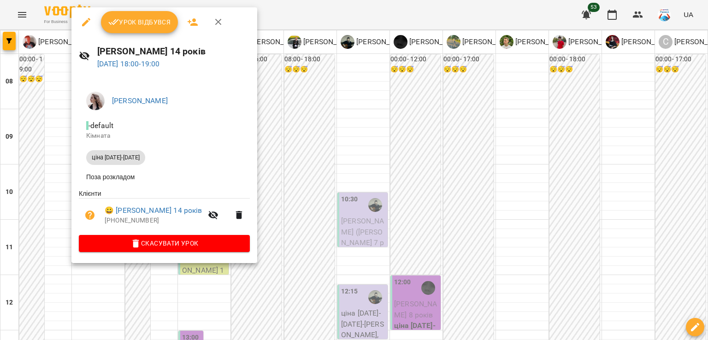
click at [390, 200] on div at bounding box center [354, 170] width 708 height 340
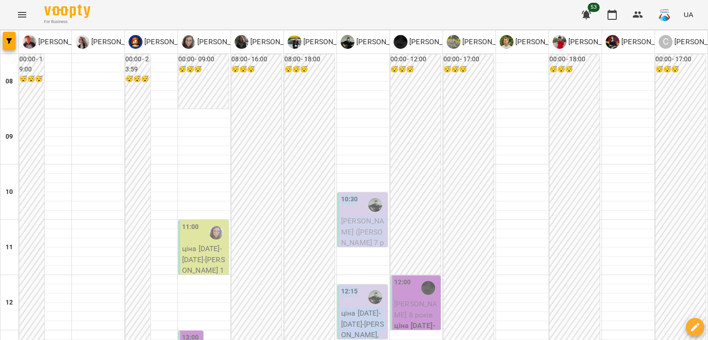
drag, startPoint x: 390, startPoint y: 200, endPoint x: 318, endPoint y: 197, distance: 72.4
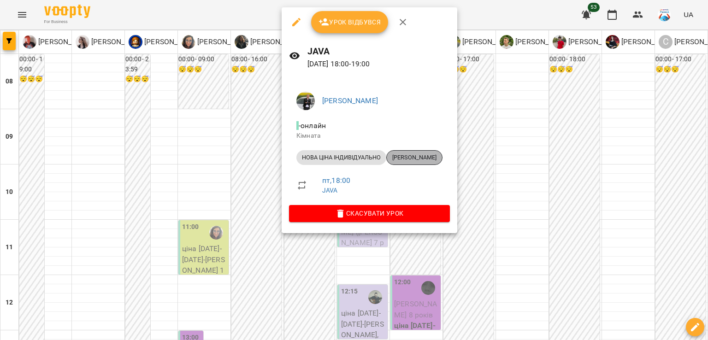
click at [431, 158] on span "⁨[PERSON_NAME]⁩" at bounding box center [413, 157] width 55 height 8
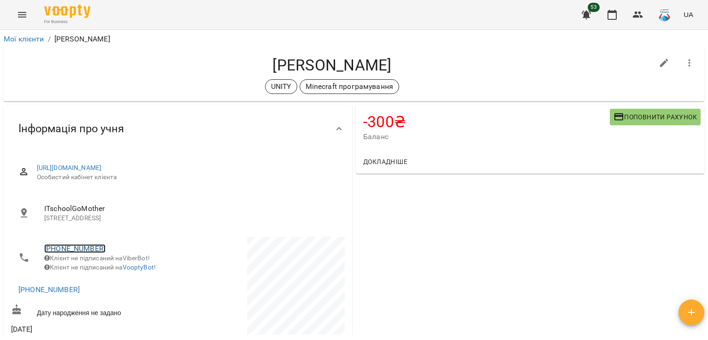
click at [81, 247] on link "[PHONE_NUMBER]" at bounding box center [74, 248] width 61 height 9
click at [111, 266] on img at bounding box center [112, 266] width 14 height 14
click at [624, 120] on span "Поповнити рахунок" at bounding box center [654, 116] width 83 height 11
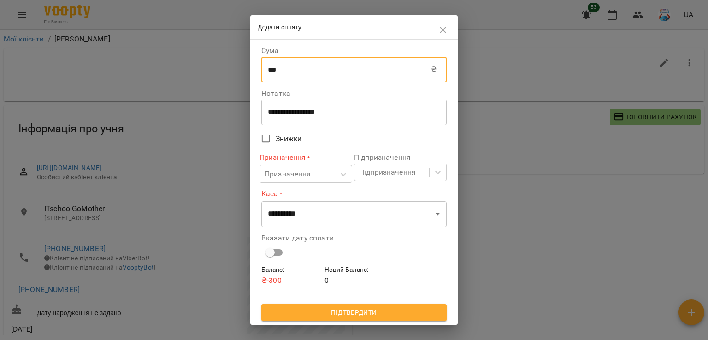
click at [356, 77] on input "***" at bounding box center [346, 70] width 170 height 26
type input "*"
type input "***"
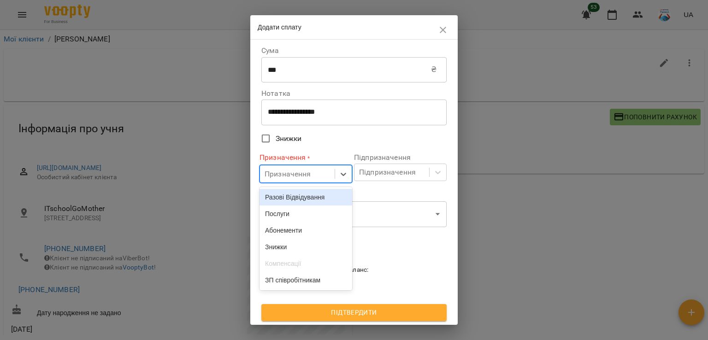
click at [300, 173] on div "Призначення" at bounding box center [287, 174] width 47 height 11
click at [294, 199] on div "Разові Відвідування" at bounding box center [305, 197] width 93 height 17
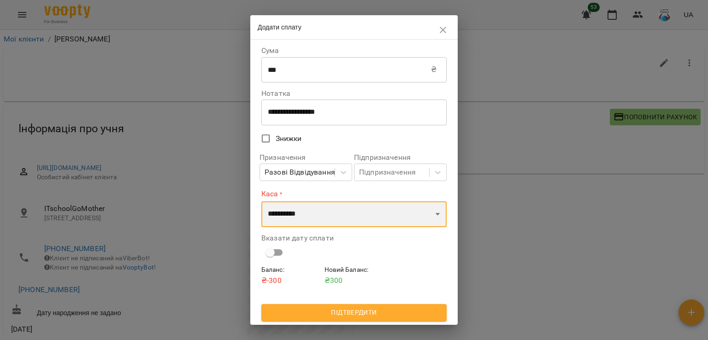
click at [292, 216] on select "**********" at bounding box center [353, 214] width 185 height 26
select select "**********"
click at [261, 201] on select "**********" at bounding box center [353, 214] width 185 height 26
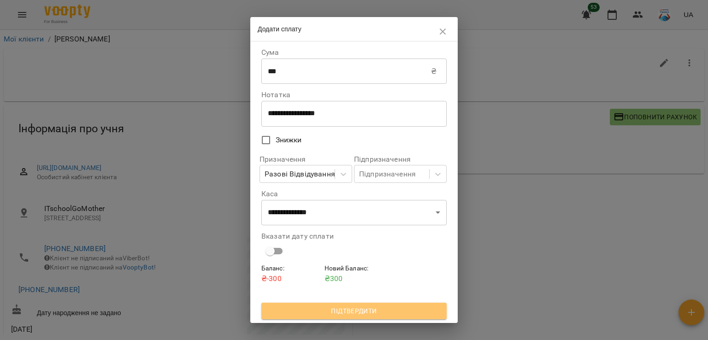
click at [306, 315] on span "Підтвердити" at bounding box center [354, 310] width 170 height 11
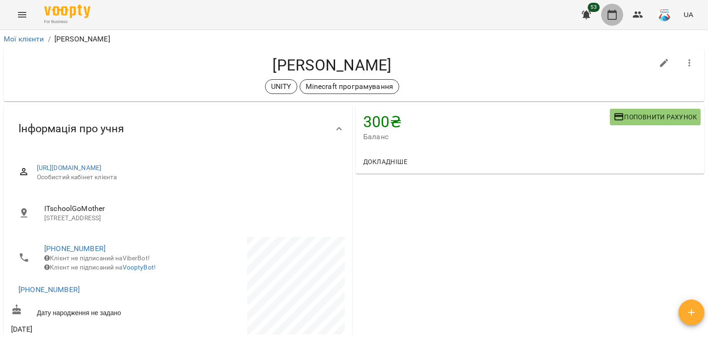
click at [607, 10] on icon "button" at bounding box center [611, 14] width 11 height 11
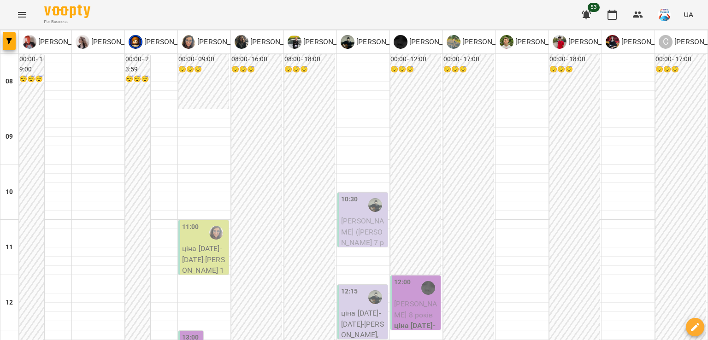
scroll to position [464, 0]
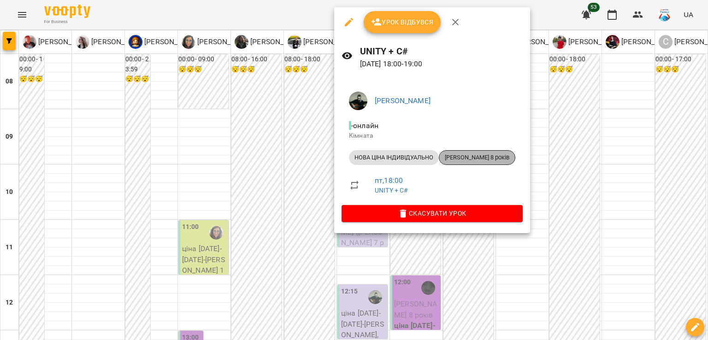
click at [475, 159] on span "[PERSON_NAME] 8 років" at bounding box center [477, 157] width 76 height 8
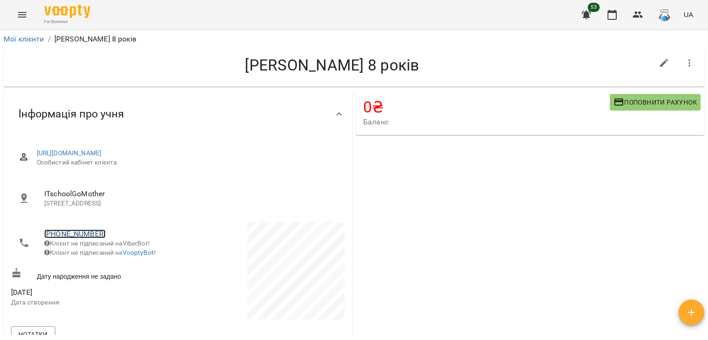
click at [93, 234] on link "[PHONE_NUMBER]" at bounding box center [74, 233] width 61 height 9
click at [110, 243] on link at bounding box center [112, 251] width 29 height 19
click at [604, 20] on button "button" at bounding box center [612, 15] width 22 height 22
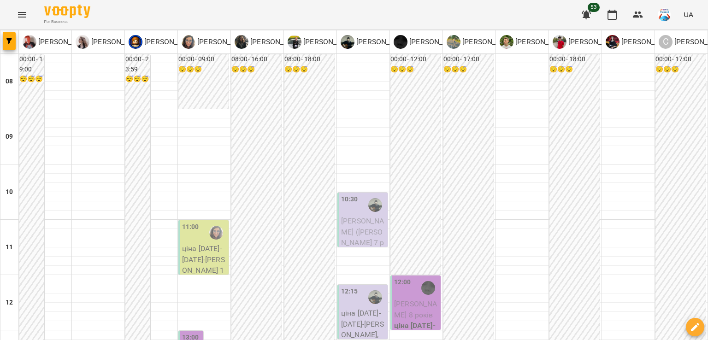
drag, startPoint x: 662, startPoint y: 109, endPoint x: 685, endPoint y: 83, distance: 35.5
click at [685, 83] on div "00:00 - 17:00 😴😴😴" at bounding box center [680, 302] width 50 height 497
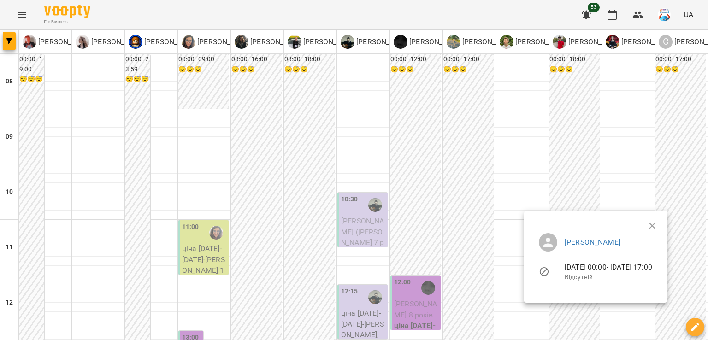
drag, startPoint x: 703, startPoint y: 82, endPoint x: 707, endPoint y: 110, distance: 28.7
click at [707, 110] on div at bounding box center [354, 170] width 708 height 340
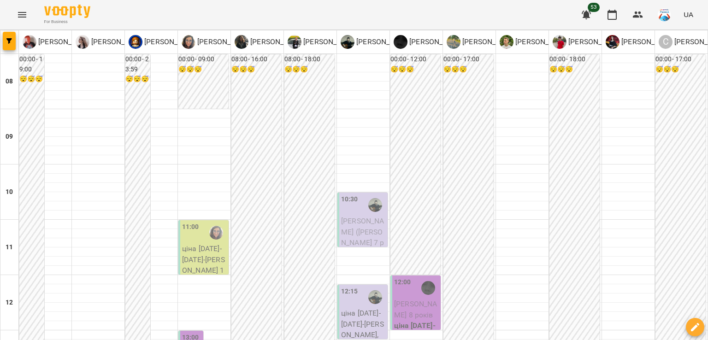
scroll to position [507, 0]
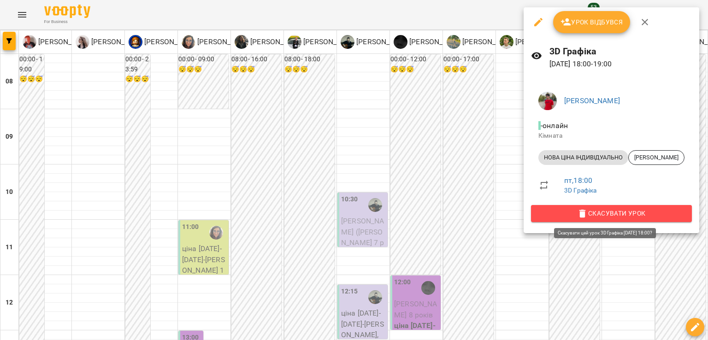
click at [647, 214] on span "Скасувати Урок" at bounding box center [611, 213] width 146 height 11
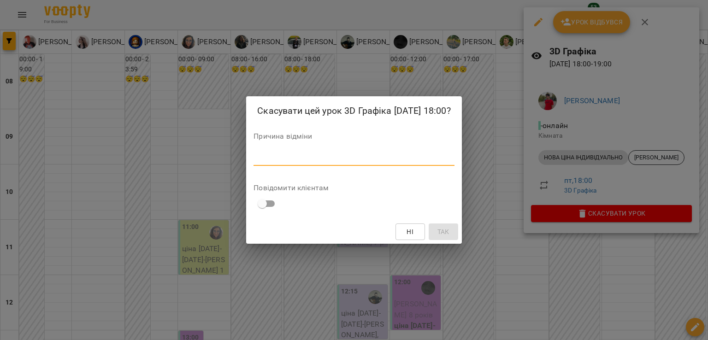
click at [387, 155] on textarea at bounding box center [353, 158] width 200 height 9
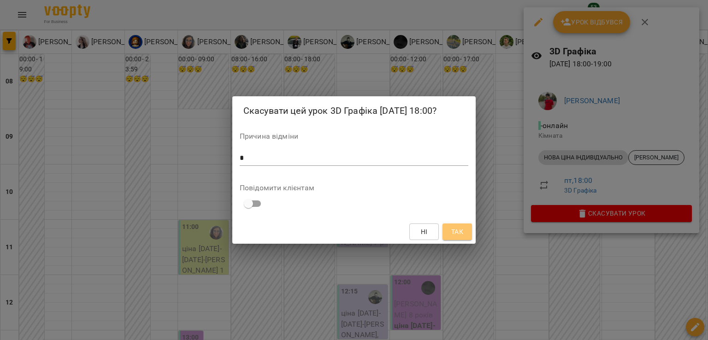
click at [461, 238] on button "Так" at bounding box center [456, 231] width 29 height 17
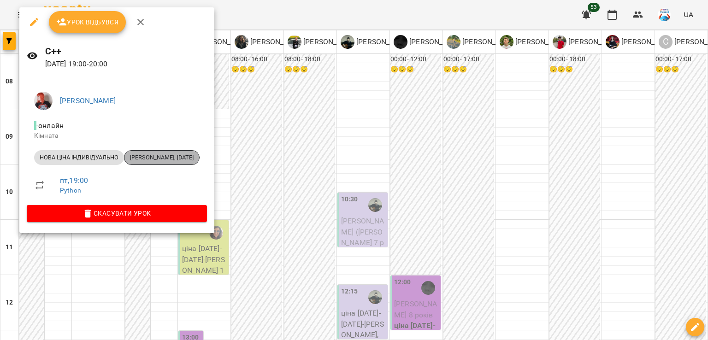
click at [173, 156] on span "[PERSON_NAME], [DATE]" at bounding box center [161, 157] width 75 height 8
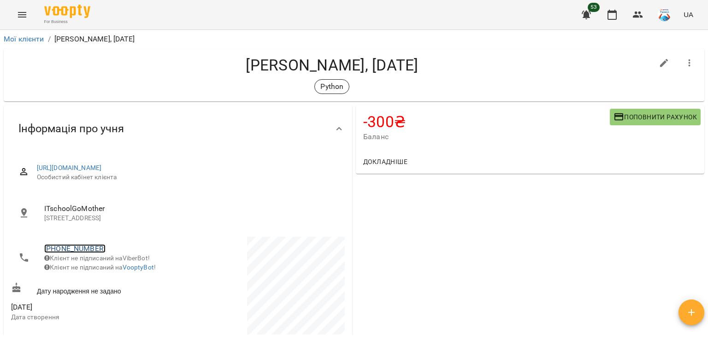
click at [86, 244] on link "[PHONE_NUMBER]" at bounding box center [74, 248] width 61 height 9
click at [117, 267] on img at bounding box center [112, 266] width 14 height 14
click at [619, 17] on button "button" at bounding box center [612, 15] width 22 height 22
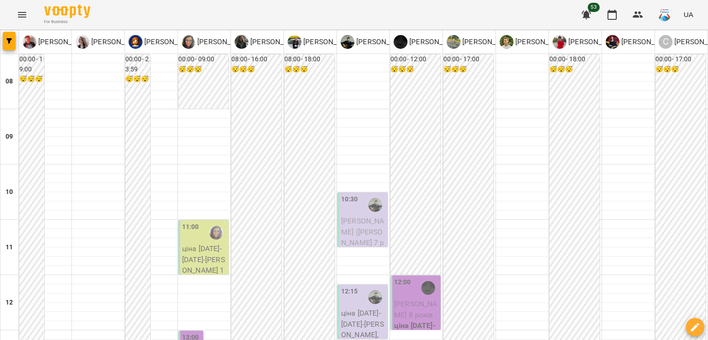
scroll to position [492, 0]
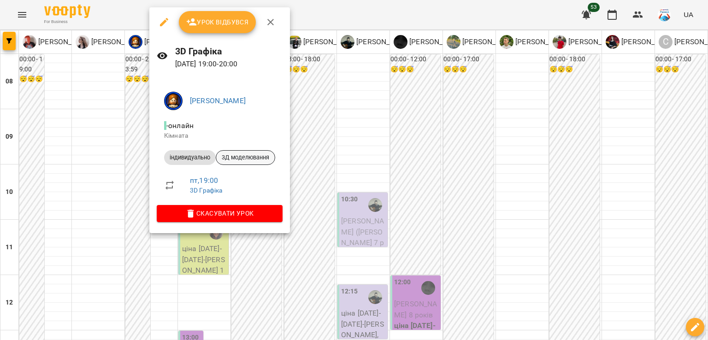
click at [255, 161] on span "3Д моделювання" at bounding box center [245, 157] width 59 height 8
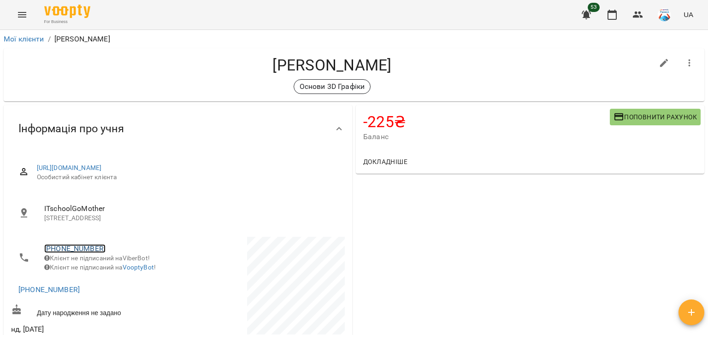
click at [90, 252] on link "[PHONE_NUMBER]" at bounding box center [74, 248] width 61 height 9
click at [105, 262] on img at bounding box center [112, 266] width 14 height 14
click at [619, 22] on button "button" at bounding box center [612, 15] width 22 height 22
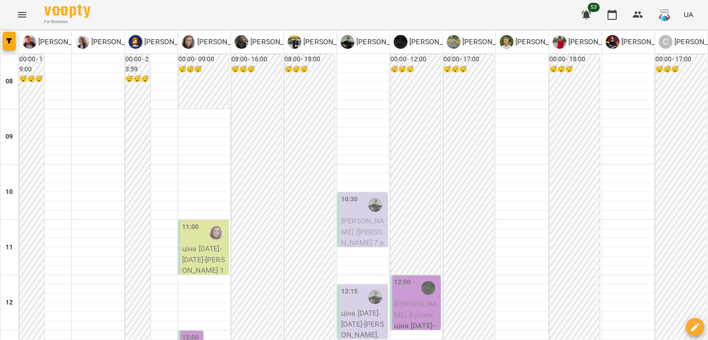
scroll to position [544, 0]
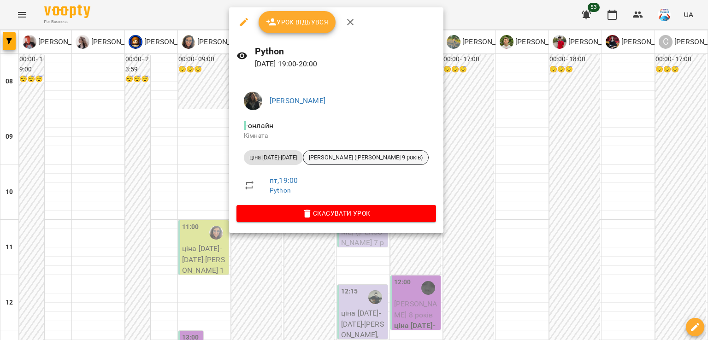
click at [330, 156] on span "[PERSON_NAME] ([PERSON_NAME] 9 років)" at bounding box center [365, 157] width 125 height 8
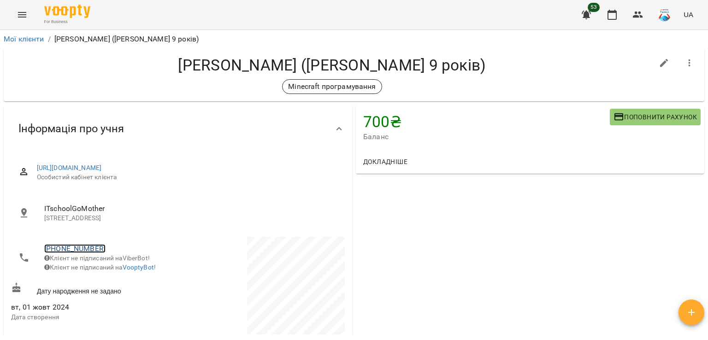
click at [87, 252] on link "[PHONE_NUMBER]" at bounding box center [74, 248] width 61 height 9
click at [110, 264] on img at bounding box center [112, 266] width 14 height 14
click at [615, 20] on button "button" at bounding box center [612, 15] width 22 height 22
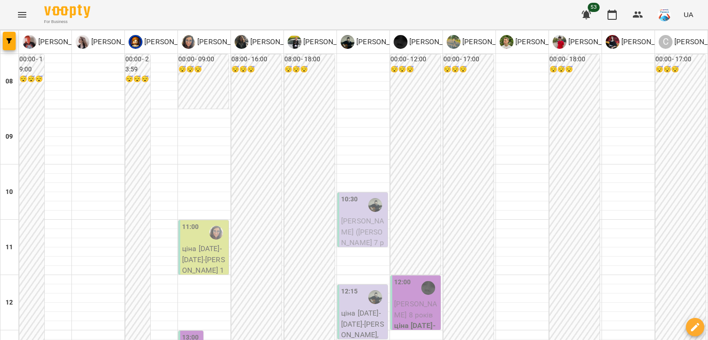
scroll to position [564, 0]
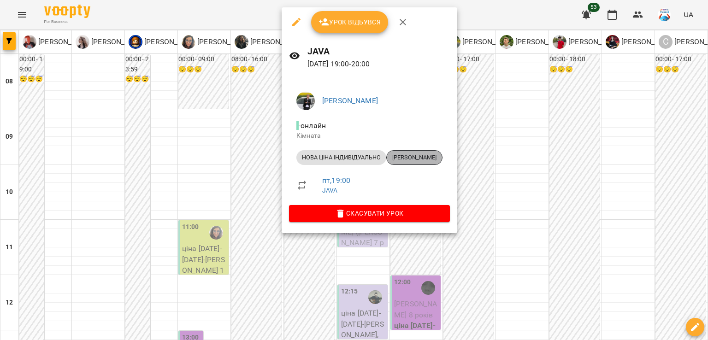
click at [403, 155] on span "[PERSON_NAME]" at bounding box center [413, 157] width 55 height 8
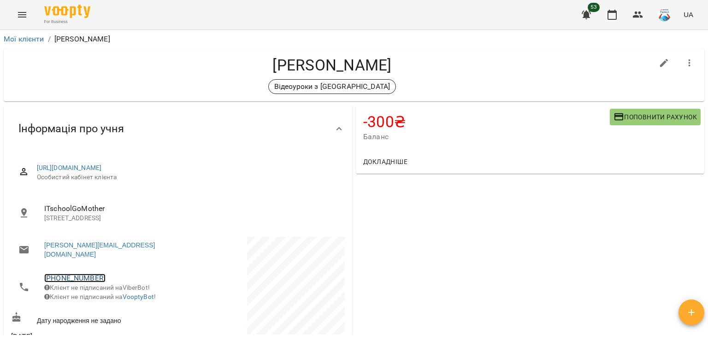
click at [77, 274] on link "[PHONE_NUMBER]" at bounding box center [74, 278] width 61 height 9
click at [114, 283] on img at bounding box center [112, 288] width 14 height 14
click at [621, 17] on button "button" at bounding box center [612, 15] width 22 height 22
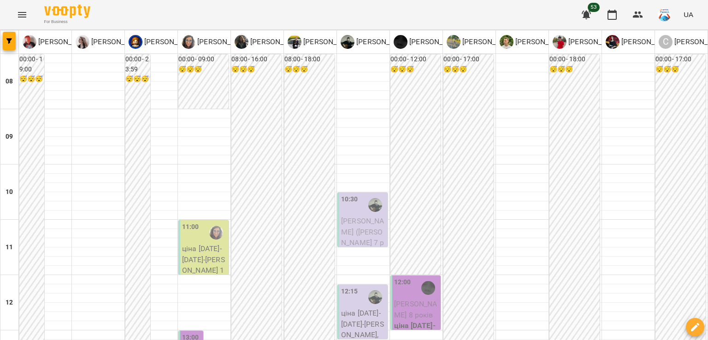
scroll to position [487, 0]
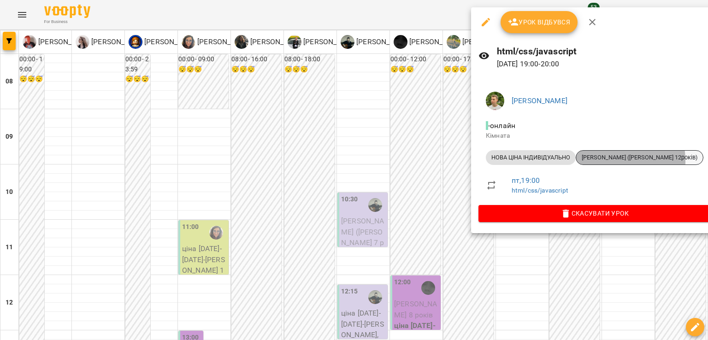
click at [601, 161] on span "[PERSON_NAME] ([PERSON_NAME] 12років)" at bounding box center [639, 157] width 127 height 8
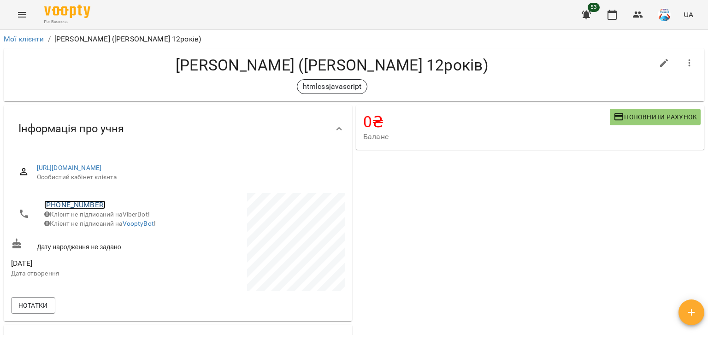
click at [87, 206] on link "[PHONE_NUMBER]" at bounding box center [74, 204] width 61 height 9
click at [119, 220] on img at bounding box center [112, 223] width 14 height 14
click at [612, 18] on icon "button" at bounding box center [611, 14] width 11 height 11
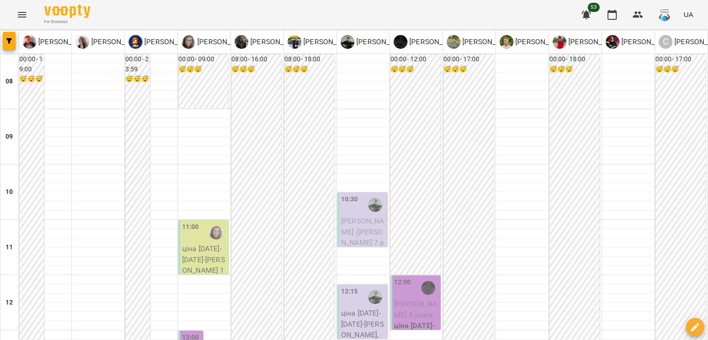
scroll to position [575, 0]
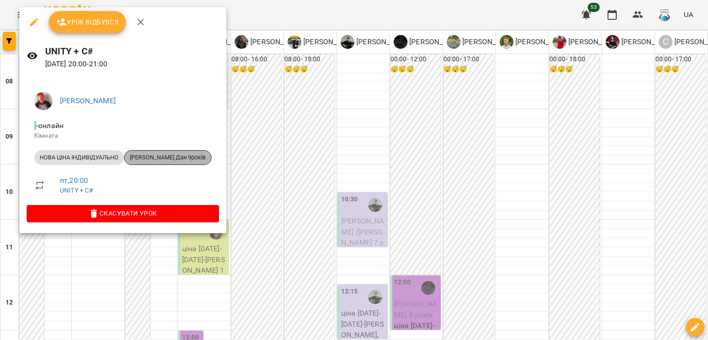
click at [193, 154] on span "[PERSON_NAME] Дан 9років" at bounding box center [167, 157] width 87 height 8
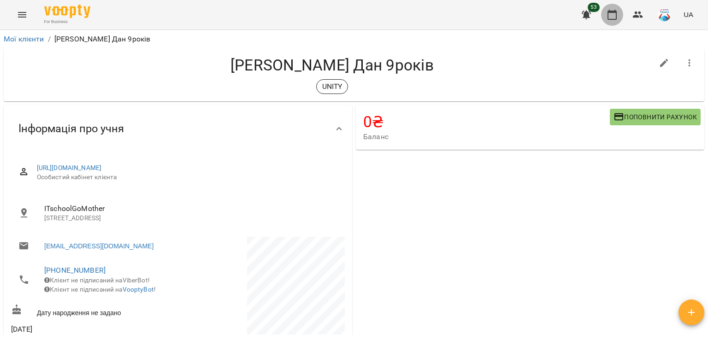
click at [615, 12] on icon "button" at bounding box center [611, 15] width 9 height 10
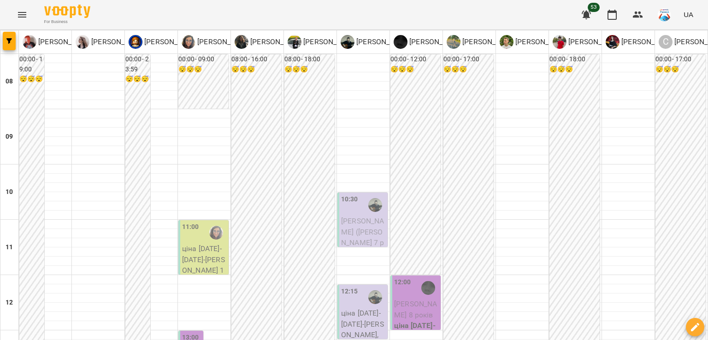
scroll to position [561, 0]
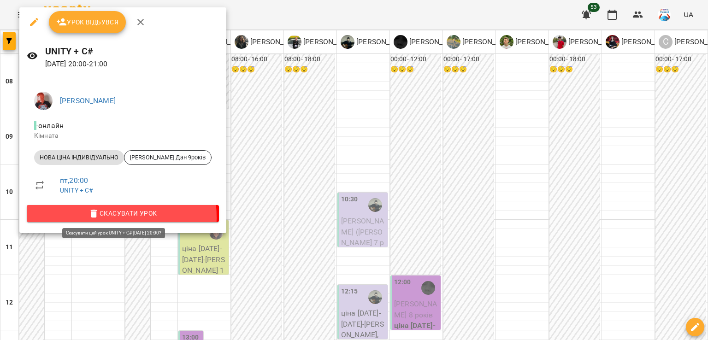
click at [95, 217] on icon "button" at bounding box center [93, 213] width 11 height 11
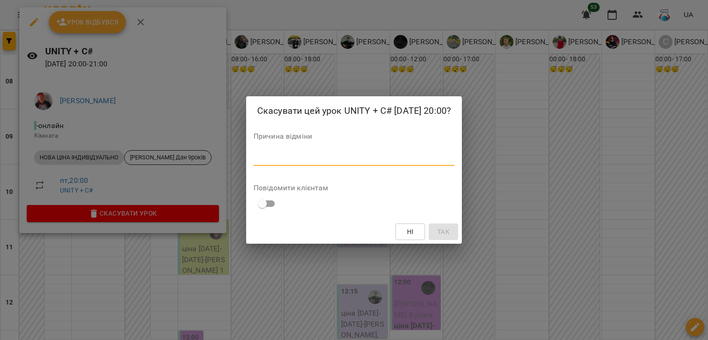
click at [275, 159] on textarea at bounding box center [353, 158] width 201 height 9
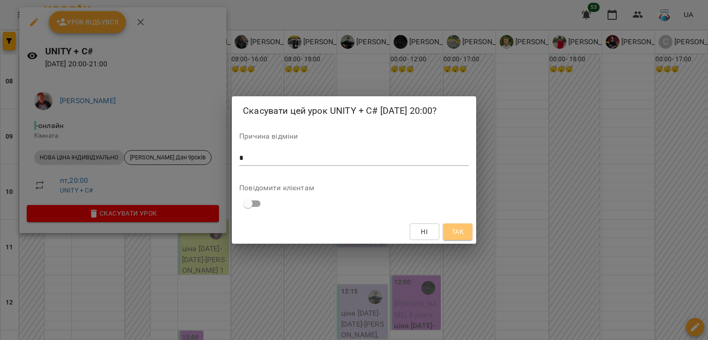
click at [454, 226] on span "Так" at bounding box center [457, 231] width 12 height 11
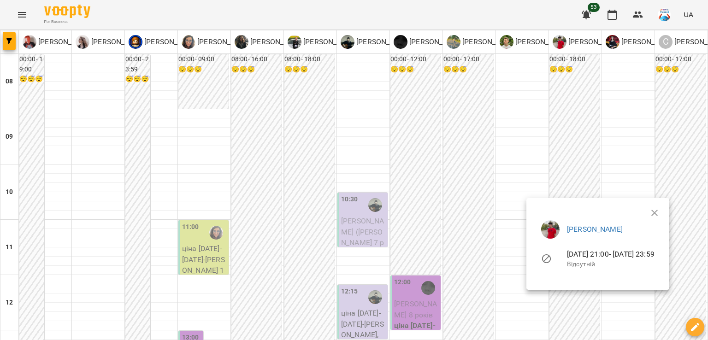
click at [238, 205] on div at bounding box center [354, 170] width 708 height 340
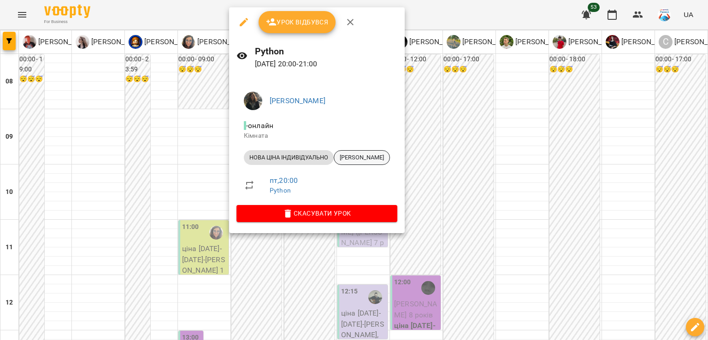
click at [361, 153] on span "⁨[PERSON_NAME]⁩" at bounding box center [361, 157] width 55 height 8
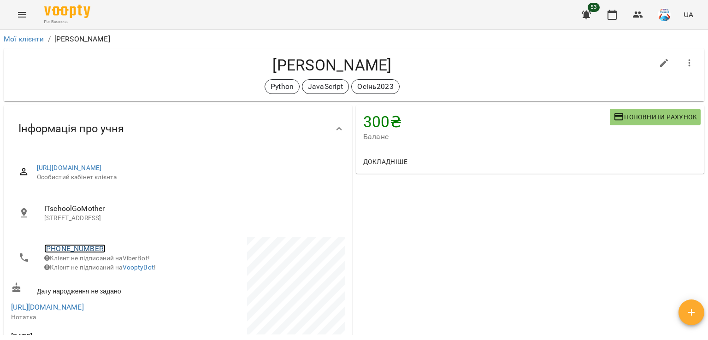
click at [78, 252] on link "[PHONE_NUMBER]" at bounding box center [74, 248] width 61 height 9
click at [120, 268] on link at bounding box center [112, 266] width 29 height 19
click at [82, 249] on link "[PHONE_NUMBER]" at bounding box center [74, 248] width 61 height 9
click at [114, 265] on img at bounding box center [112, 266] width 14 height 14
click at [610, 12] on icon "button" at bounding box center [611, 15] width 9 height 10
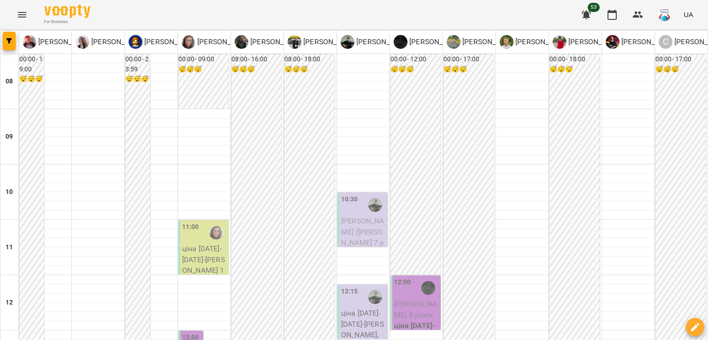
scroll to position [548, 0]
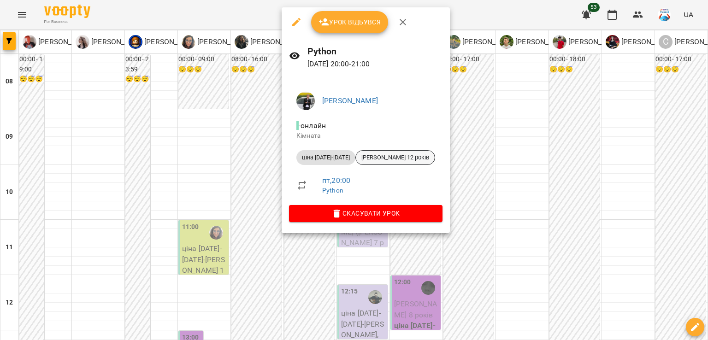
click at [419, 160] on span "[PERSON_NAME] 12 років" at bounding box center [395, 157] width 79 height 8
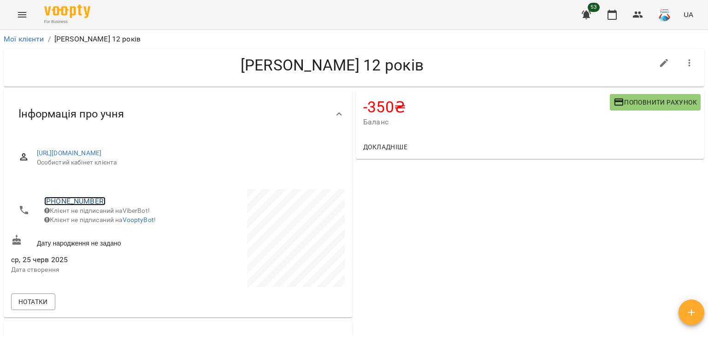
click at [86, 202] on link "[PHONE_NUMBER]" at bounding box center [74, 201] width 61 height 9
click at [122, 218] on link at bounding box center [112, 218] width 29 height 19
click at [613, 16] on icon "button" at bounding box center [611, 14] width 11 height 11
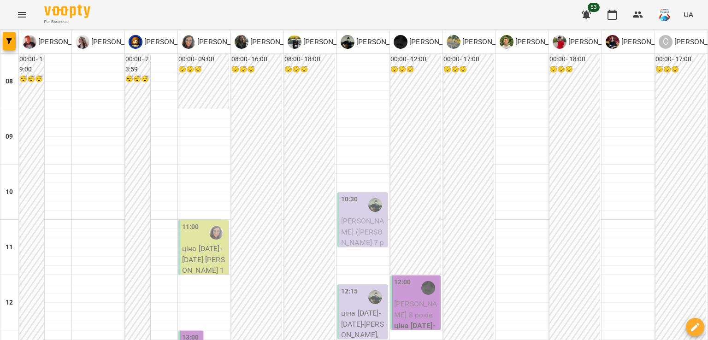
scroll to position [552, 0]
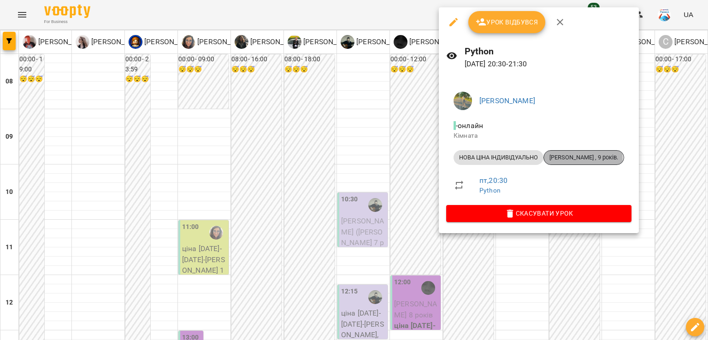
click at [577, 158] on span "[PERSON_NAME] , 9 років." at bounding box center [584, 157] width 80 height 8
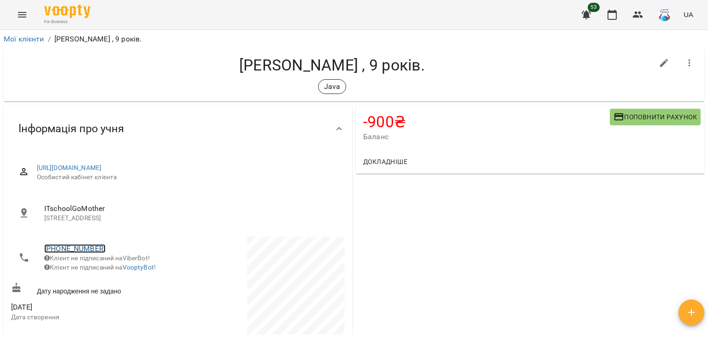
click at [64, 244] on link "[PHONE_NUMBER]" at bounding box center [74, 248] width 61 height 9
click at [117, 272] on img at bounding box center [112, 266] width 14 height 14
click at [82, 246] on link "[PHONE_NUMBER]" at bounding box center [74, 248] width 61 height 9
click at [120, 271] on link at bounding box center [112, 266] width 29 height 19
click at [607, 9] on icon "button" at bounding box center [611, 14] width 11 height 11
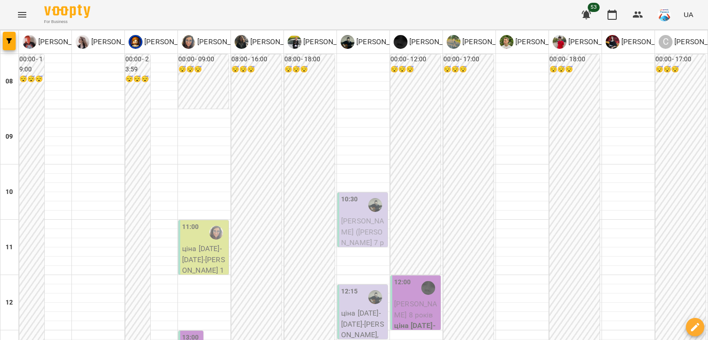
scroll to position [590, 0]
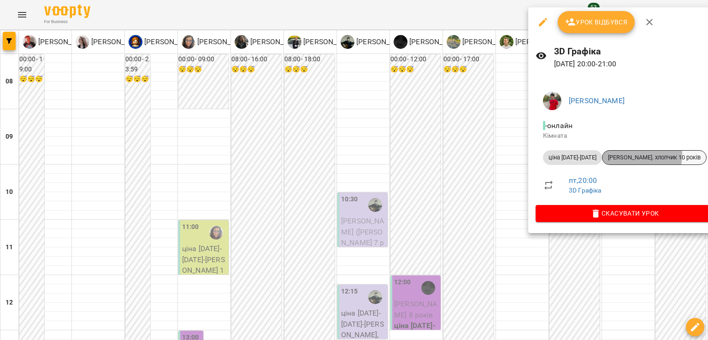
click at [611, 154] on span "[PERSON_NAME]. хлопчик 10 років" at bounding box center [654, 157] width 104 height 8
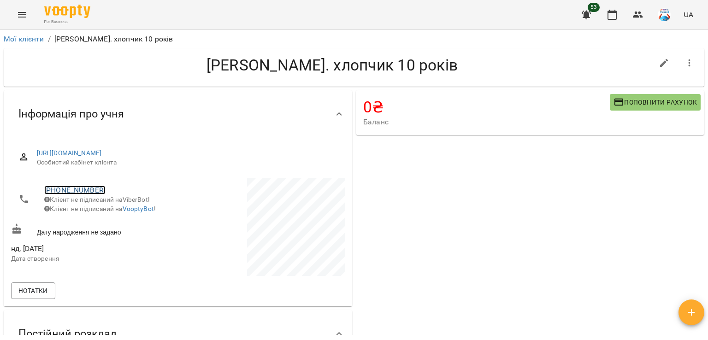
click at [87, 187] on link "[PHONE_NUMBER]" at bounding box center [74, 190] width 61 height 9
click at [111, 211] on img at bounding box center [112, 208] width 14 height 14
click at [614, 15] on icon "button" at bounding box center [611, 14] width 11 height 11
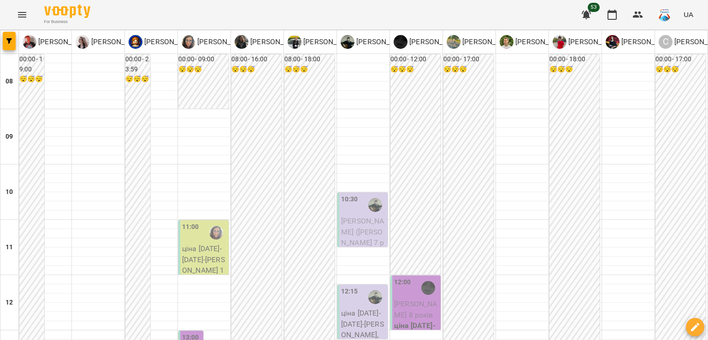
scroll to position [601, 0]
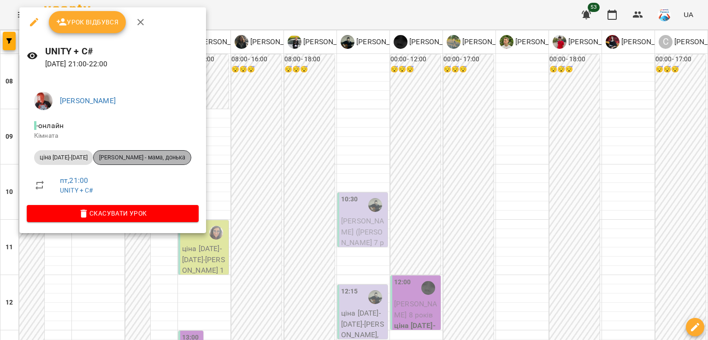
click at [136, 164] on div "[PERSON_NAME] - мама, донька" at bounding box center [142, 157] width 98 height 15
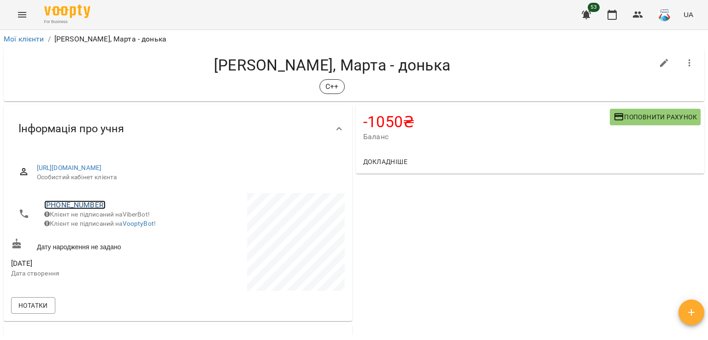
click at [79, 205] on link "[PHONE_NUMBER]" at bounding box center [74, 204] width 61 height 9
click at [111, 224] on img at bounding box center [112, 223] width 14 height 14
click at [616, 17] on icon "button" at bounding box center [611, 15] width 9 height 10
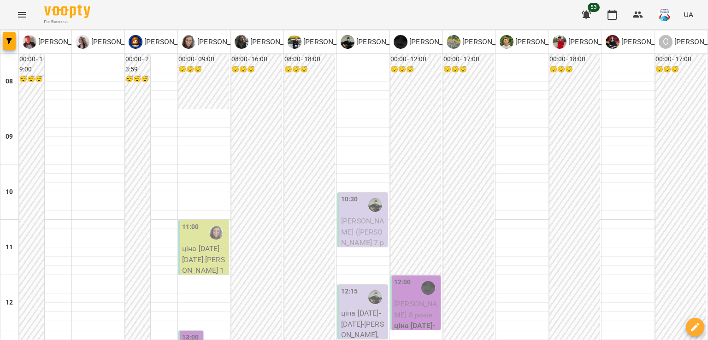
scroll to position [660, 0]
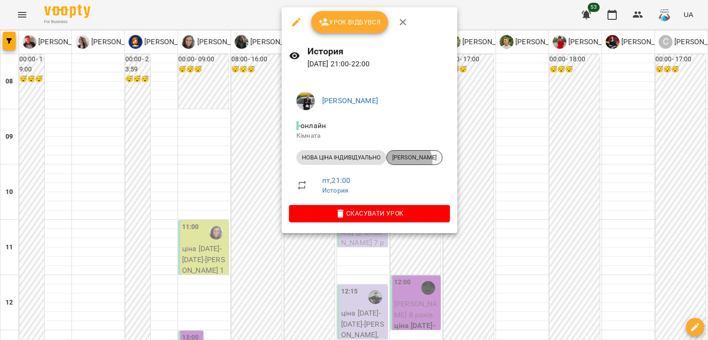
click at [403, 162] on div "[PERSON_NAME]" at bounding box center [414, 157] width 56 height 15
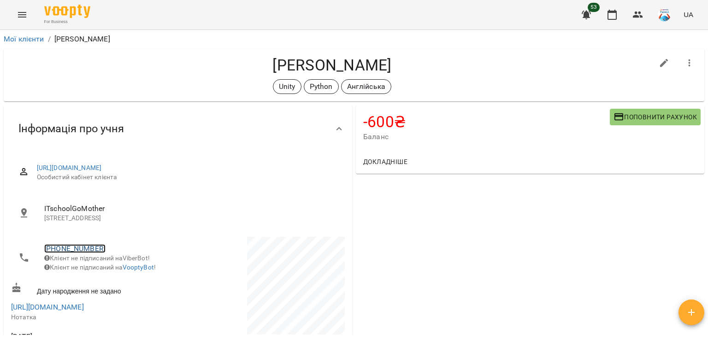
click at [70, 247] on link "[PHONE_NUMBER]" at bounding box center [74, 248] width 61 height 9
click at [116, 267] on img at bounding box center [112, 266] width 14 height 14
